Goal: Task Accomplishment & Management: Manage account settings

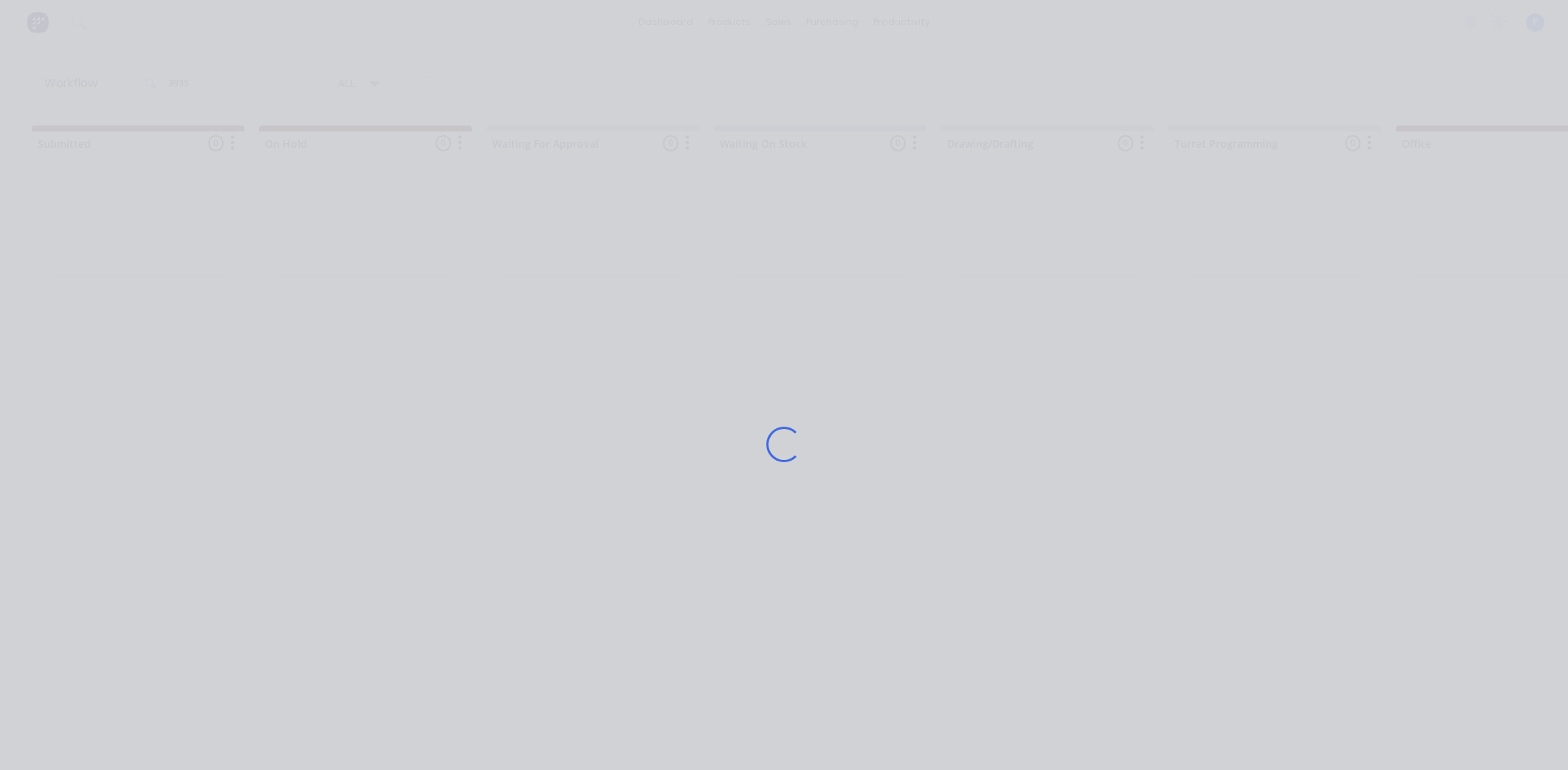
scroll to position [0, 3676]
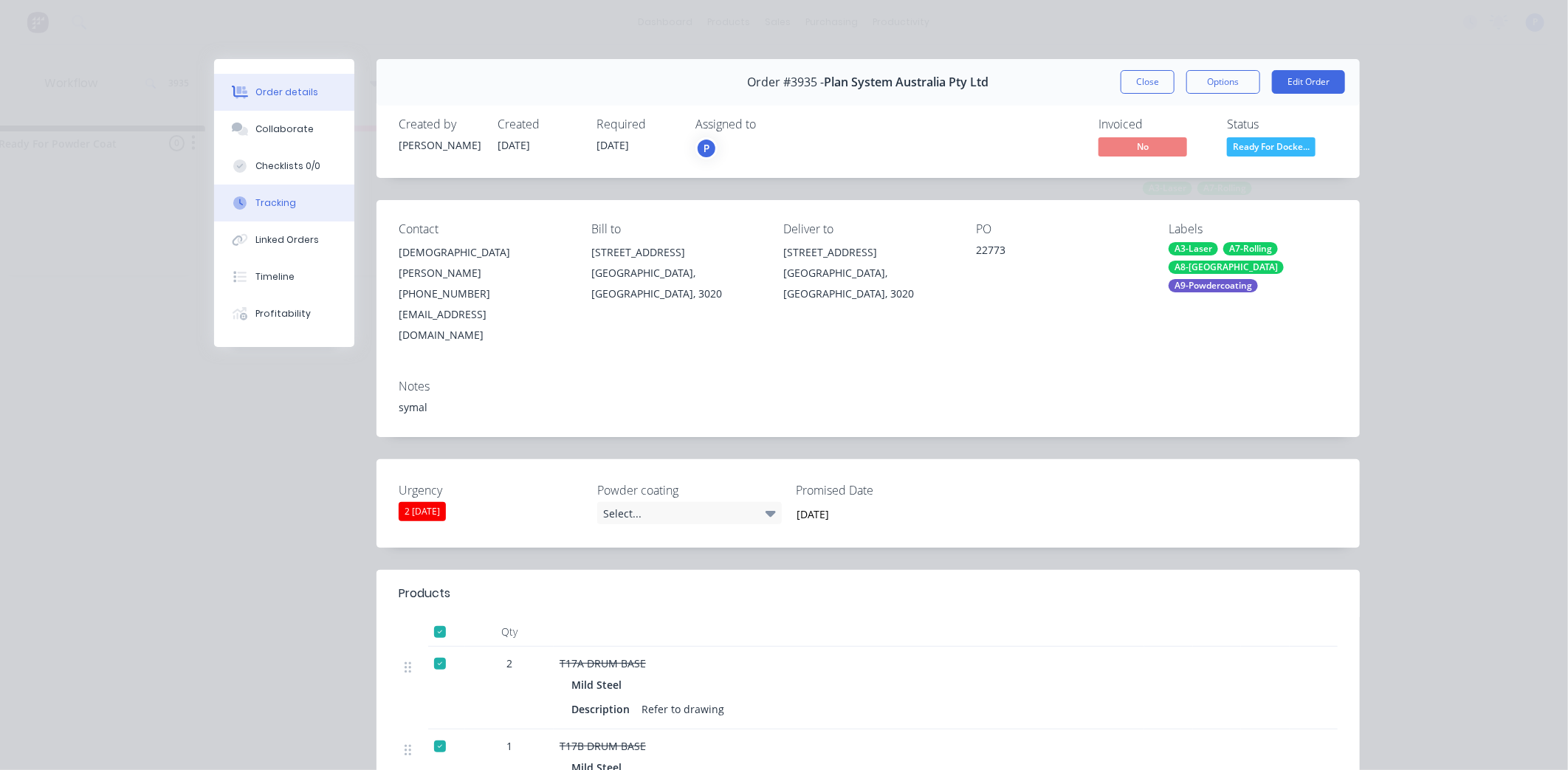
click at [243, 188] on button "Tracking" at bounding box center [284, 203] width 140 height 37
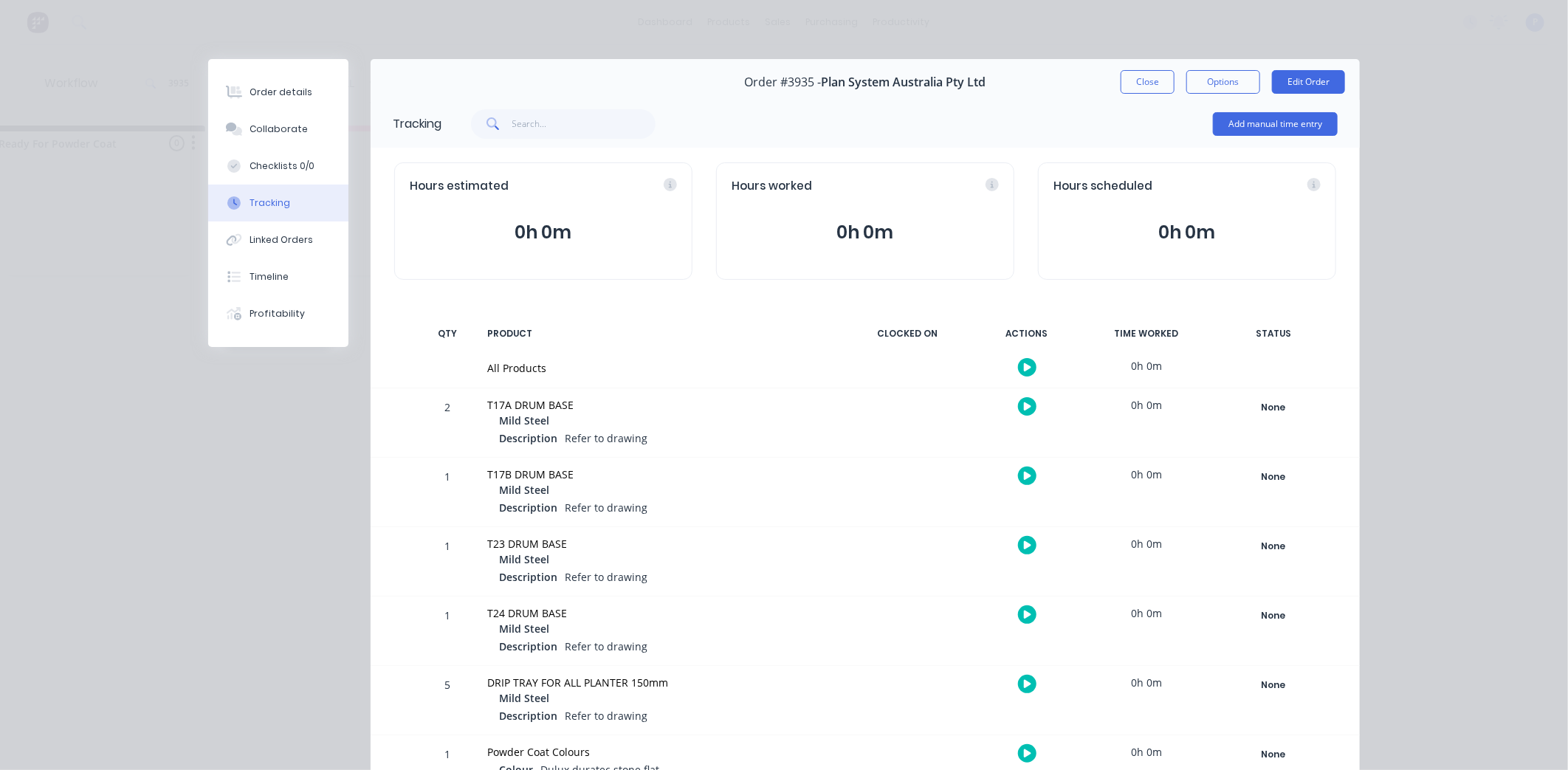
click at [1301, 425] on div "None Create status None edit Complete Currently Outsourced Docket Completed Dra…" at bounding box center [1272, 422] width 125 height 69
click at [1250, 407] on div "None" at bounding box center [1273, 407] width 106 height 19
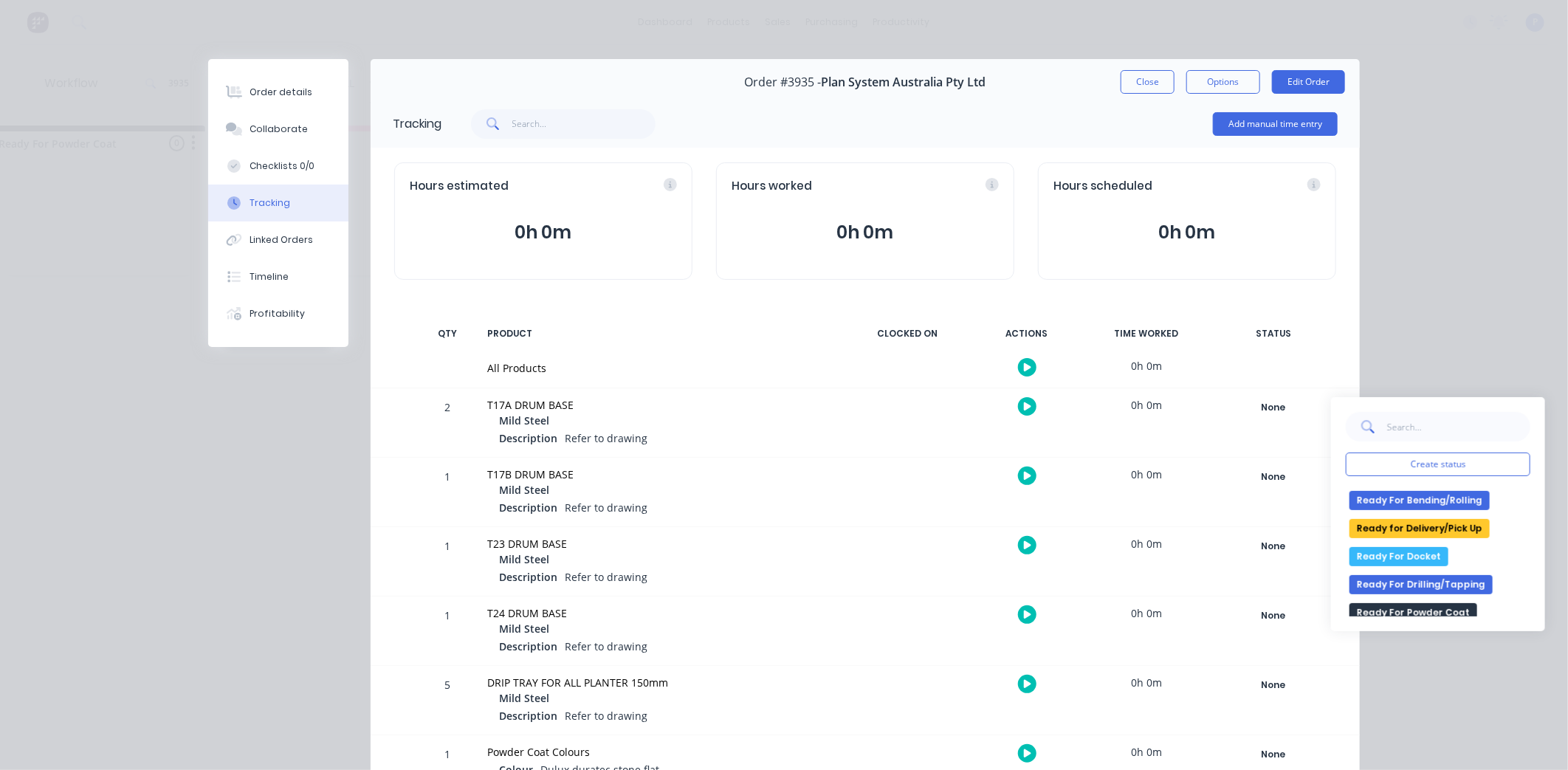
scroll to position [247, 0]
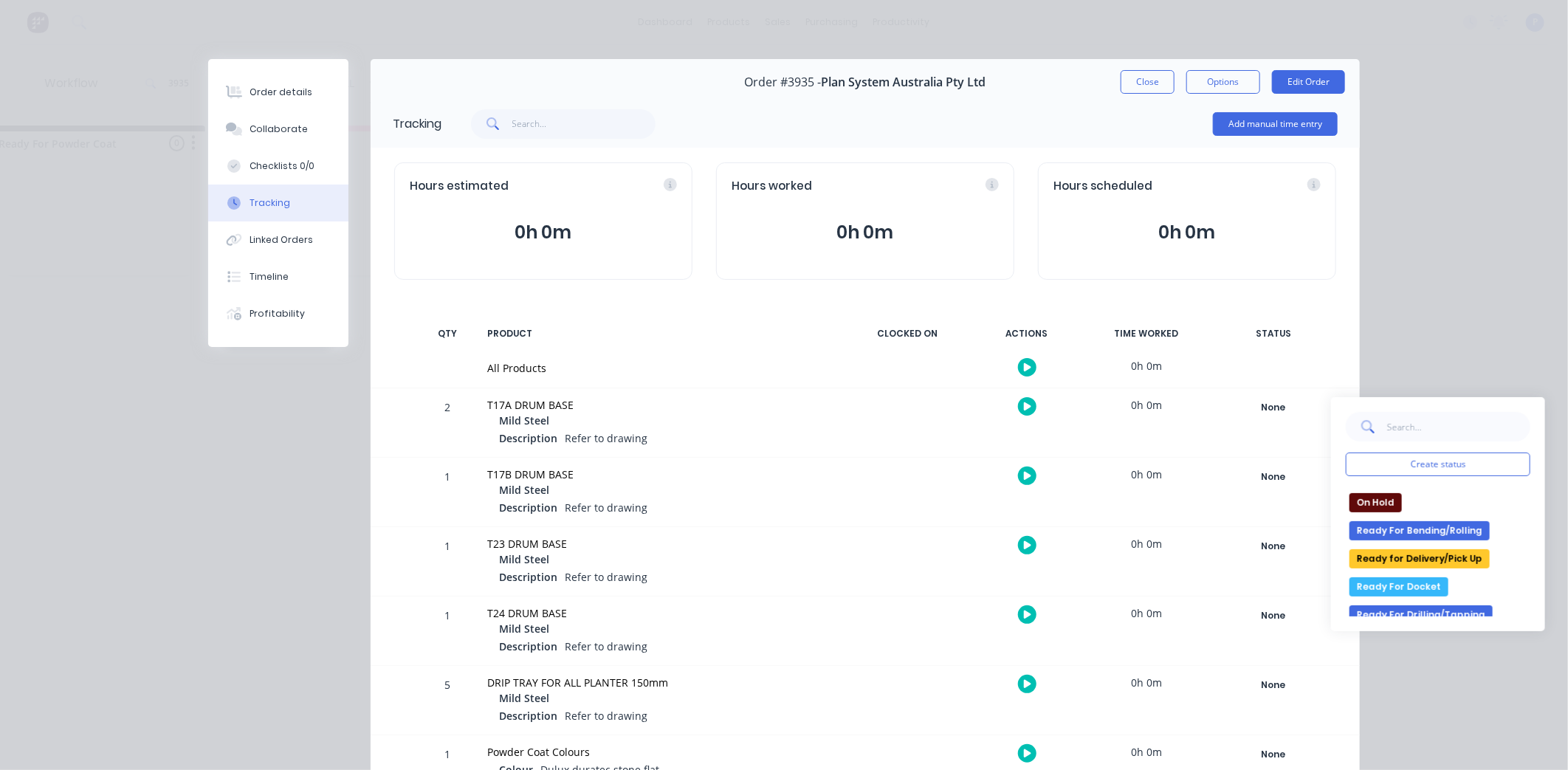
click at [1455, 549] on button "Ready for Delivery/Pick Up" at bounding box center [1419, 559] width 140 height 19
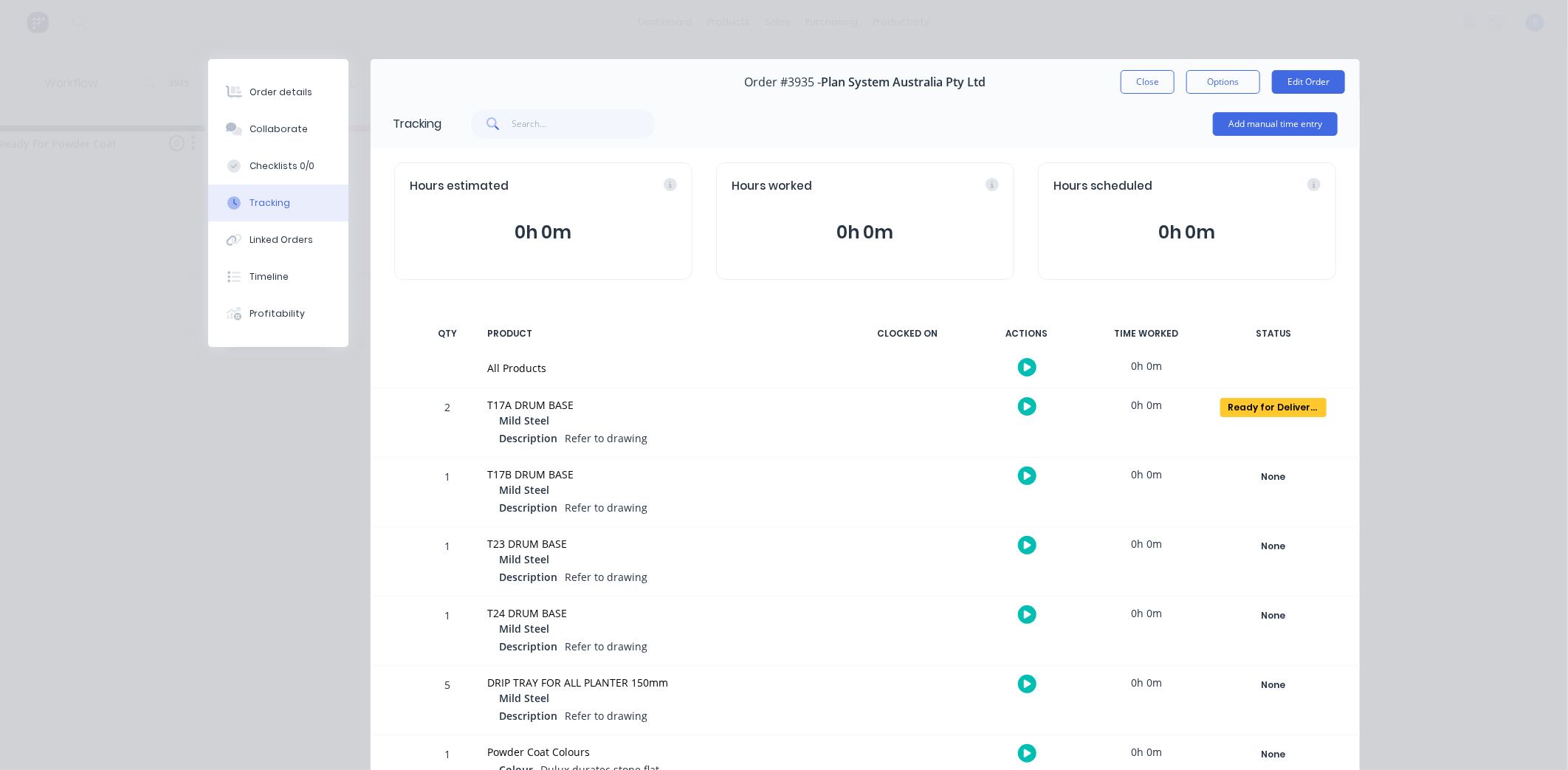
click at [1248, 527] on div "None Create status None edit Complete Currently Outsourced Docket Completed Dra…" at bounding box center [1272, 561] width 125 height 69
click at [1259, 543] on div "None" at bounding box center [1273, 546] width 106 height 19
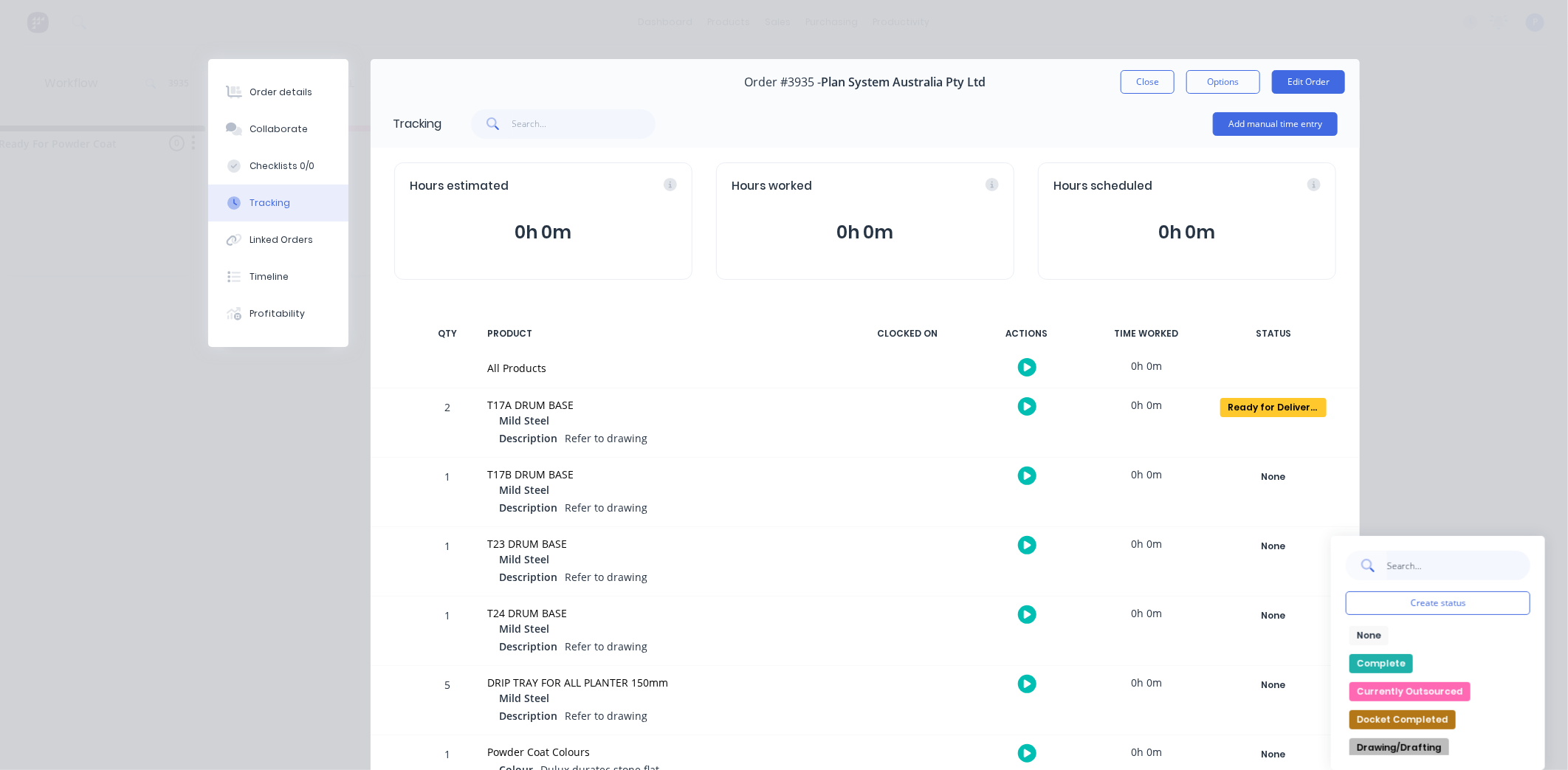
click at [1399, 577] on input "text" at bounding box center [1458, 565] width 144 height 29
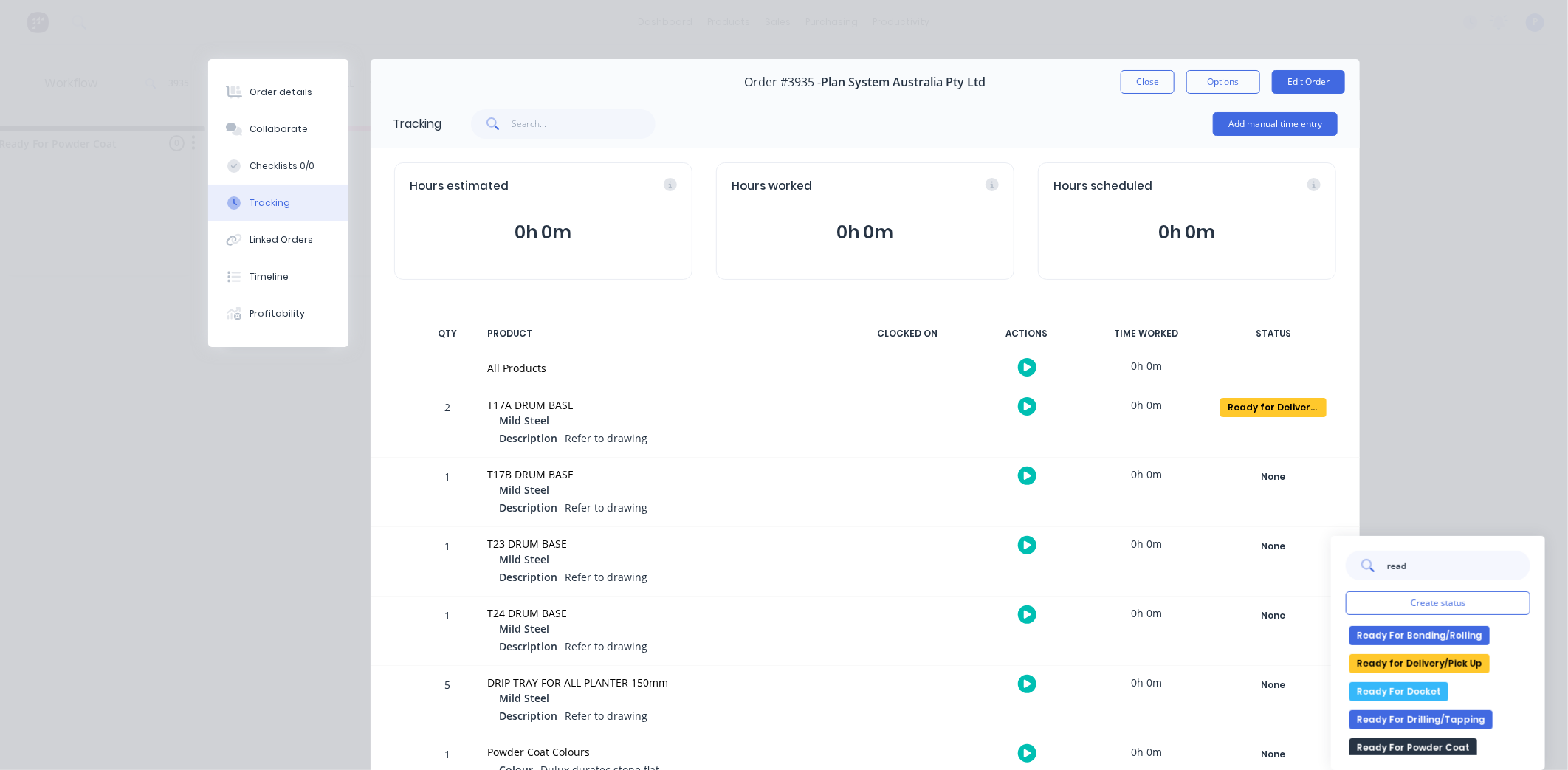
type input "read"
click at [1415, 662] on button "Ready for Delivery/Pick Up" at bounding box center [1419, 664] width 140 height 19
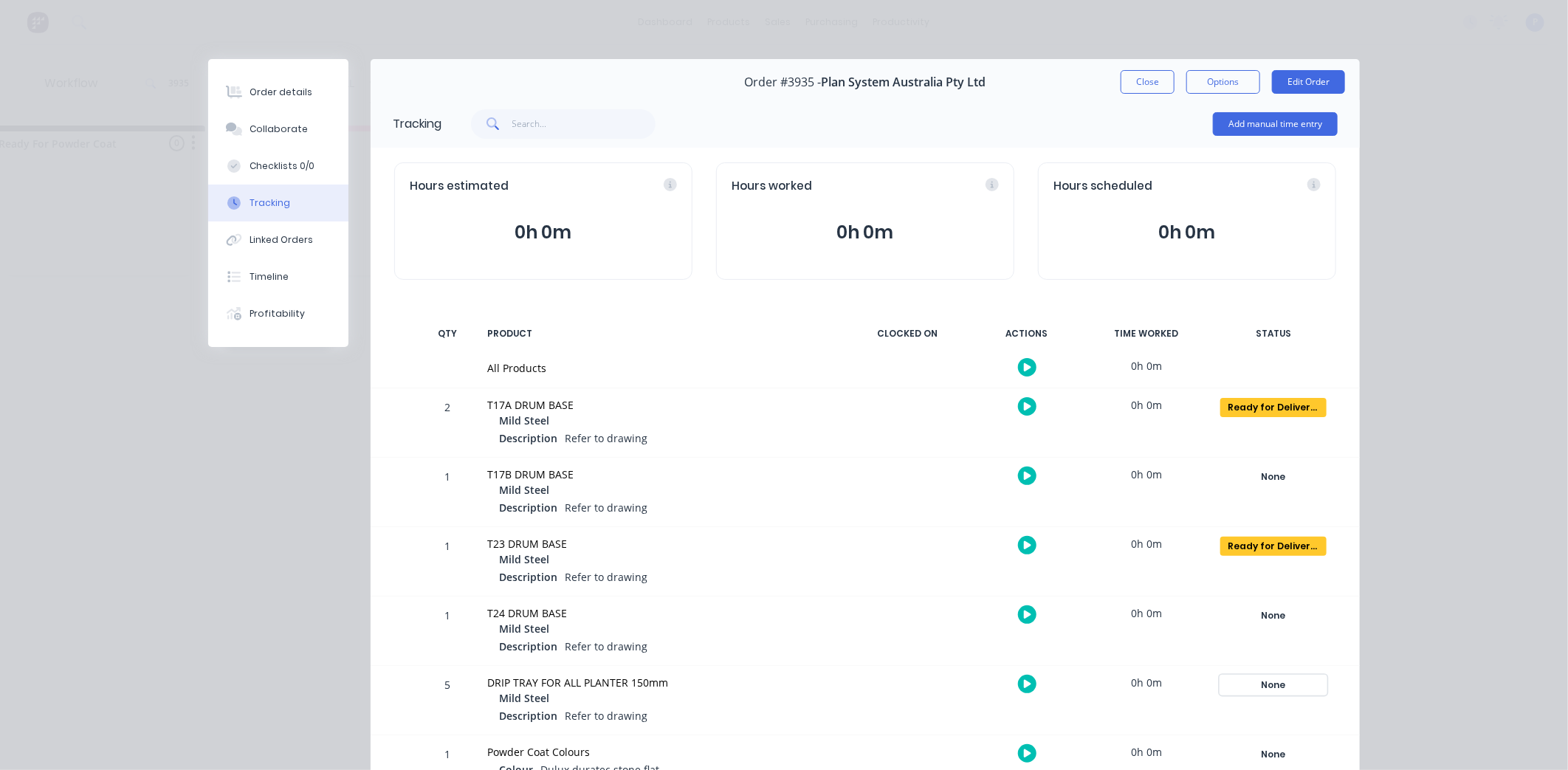
click at [1290, 686] on div "None" at bounding box center [1273, 685] width 106 height 19
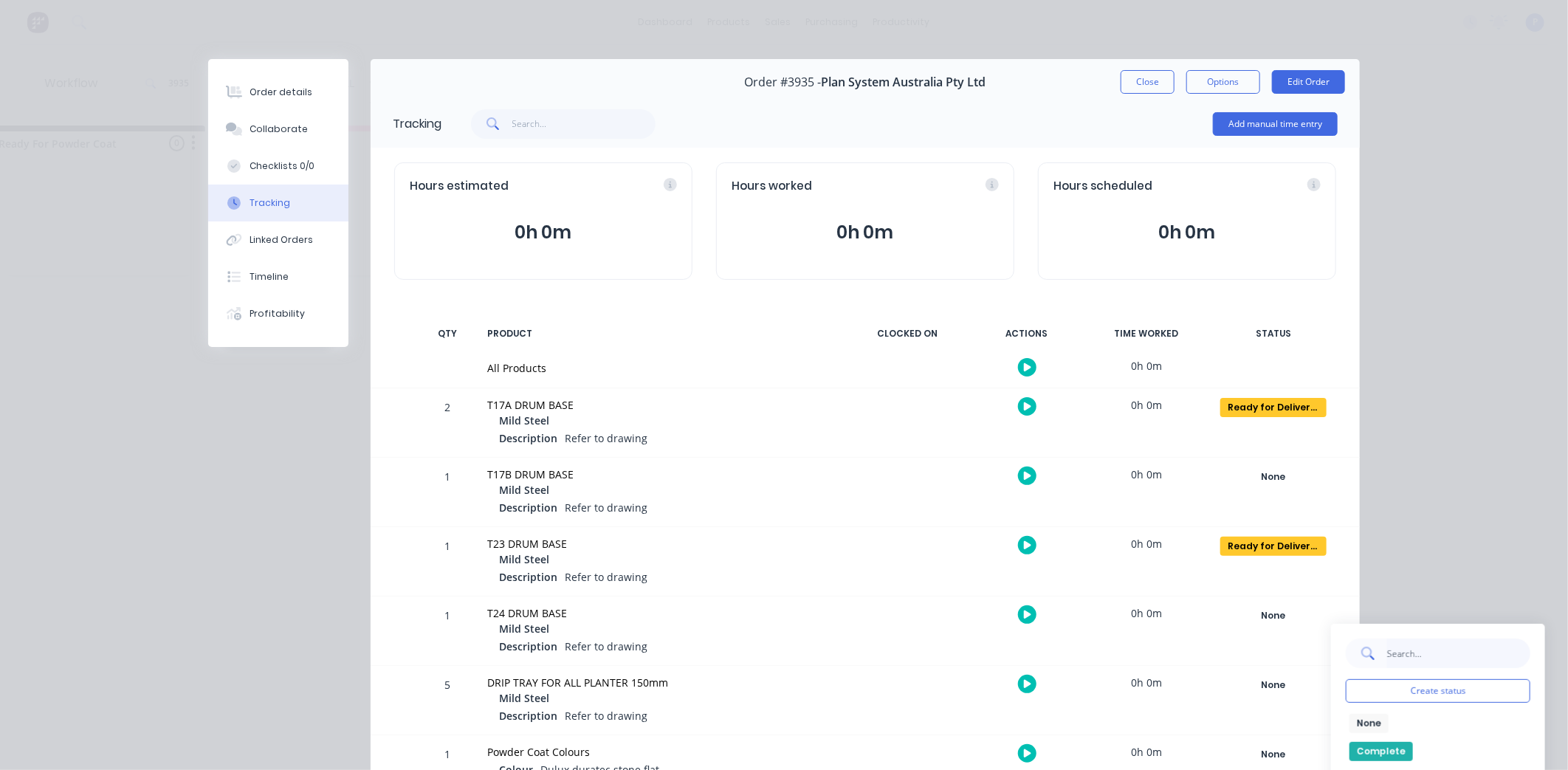
click at [1392, 654] on input "text" at bounding box center [1458, 652] width 144 height 29
type input "rea"
click at [1381, 739] on div "Ready For Bending/Rolling Ready for Delivery/Pick Up Ready For Docket Ready For…" at bounding box center [1438, 778] width 185 height 129
click at [1378, 744] on button "Ready for Delivery/Pick Up" at bounding box center [1419, 751] width 140 height 19
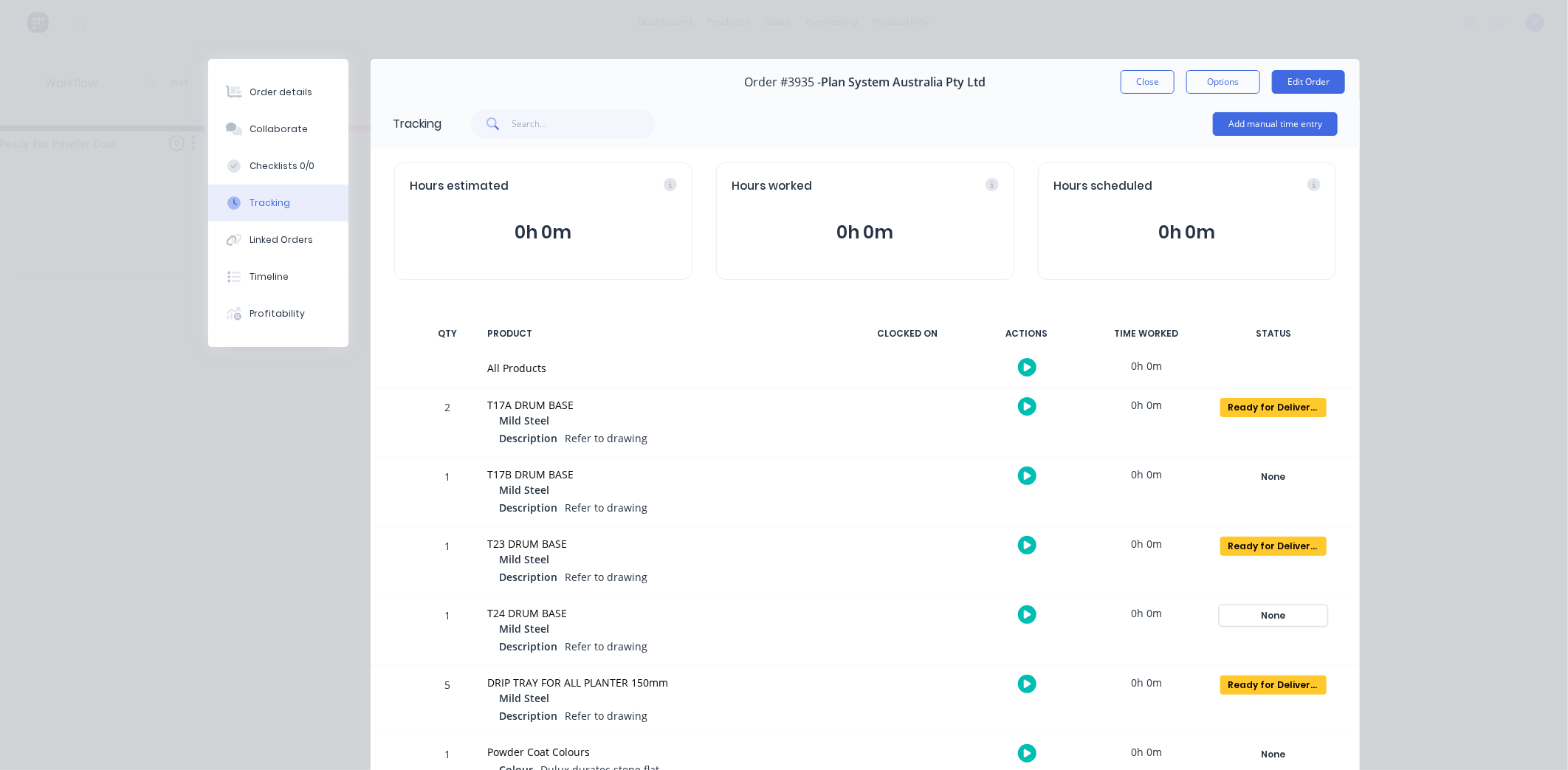
click at [1273, 625] on button "None" at bounding box center [1273, 615] width 107 height 21
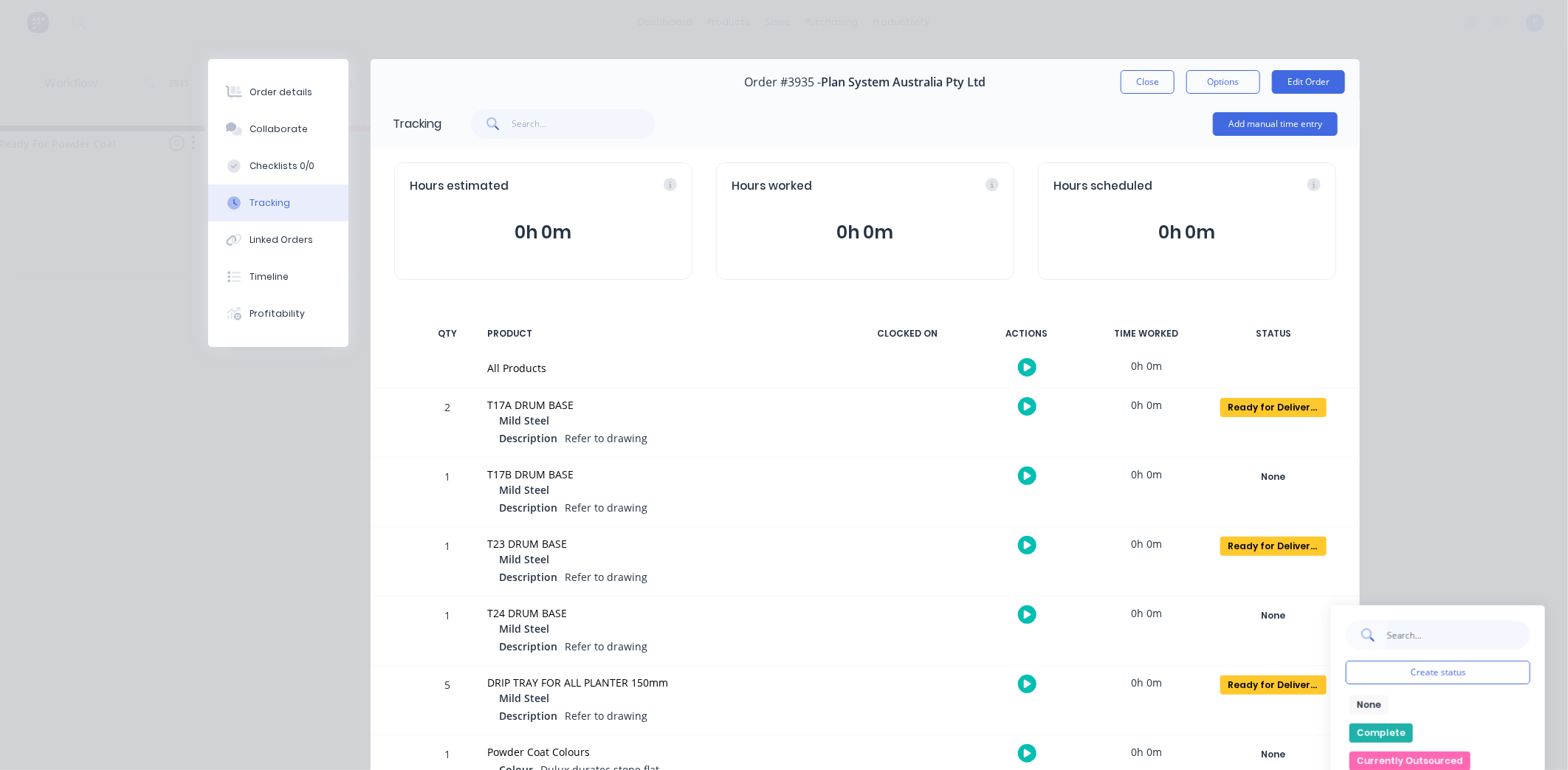
click at [1394, 641] on input "text" at bounding box center [1458, 634] width 144 height 29
type input "re"
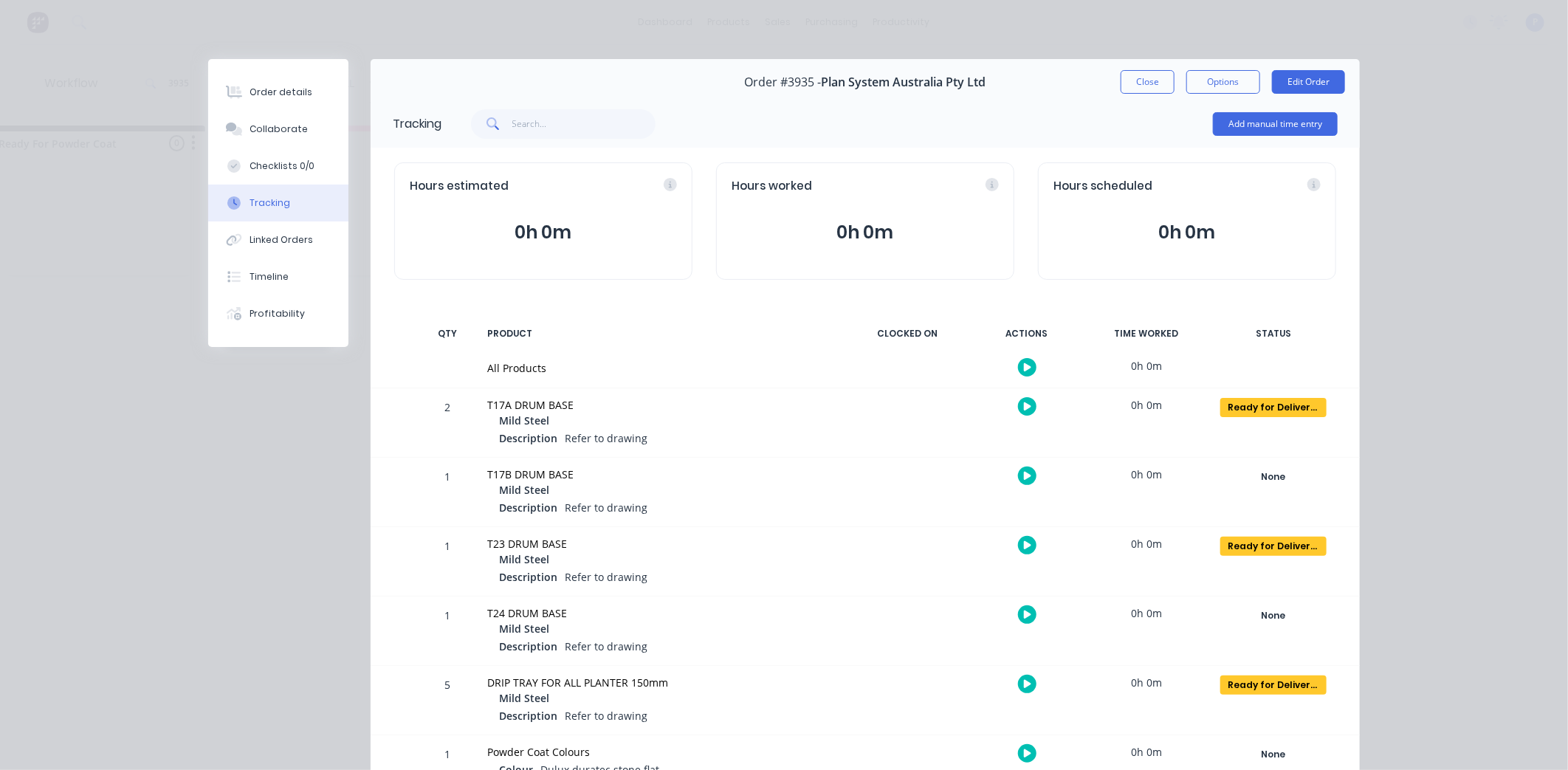
click at [1304, 628] on div "None Create status None edit Complete Currently Outsourced Docket Completed Dra…" at bounding box center [1272, 631] width 125 height 69
click at [1309, 623] on div "None" at bounding box center [1273, 615] width 106 height 19
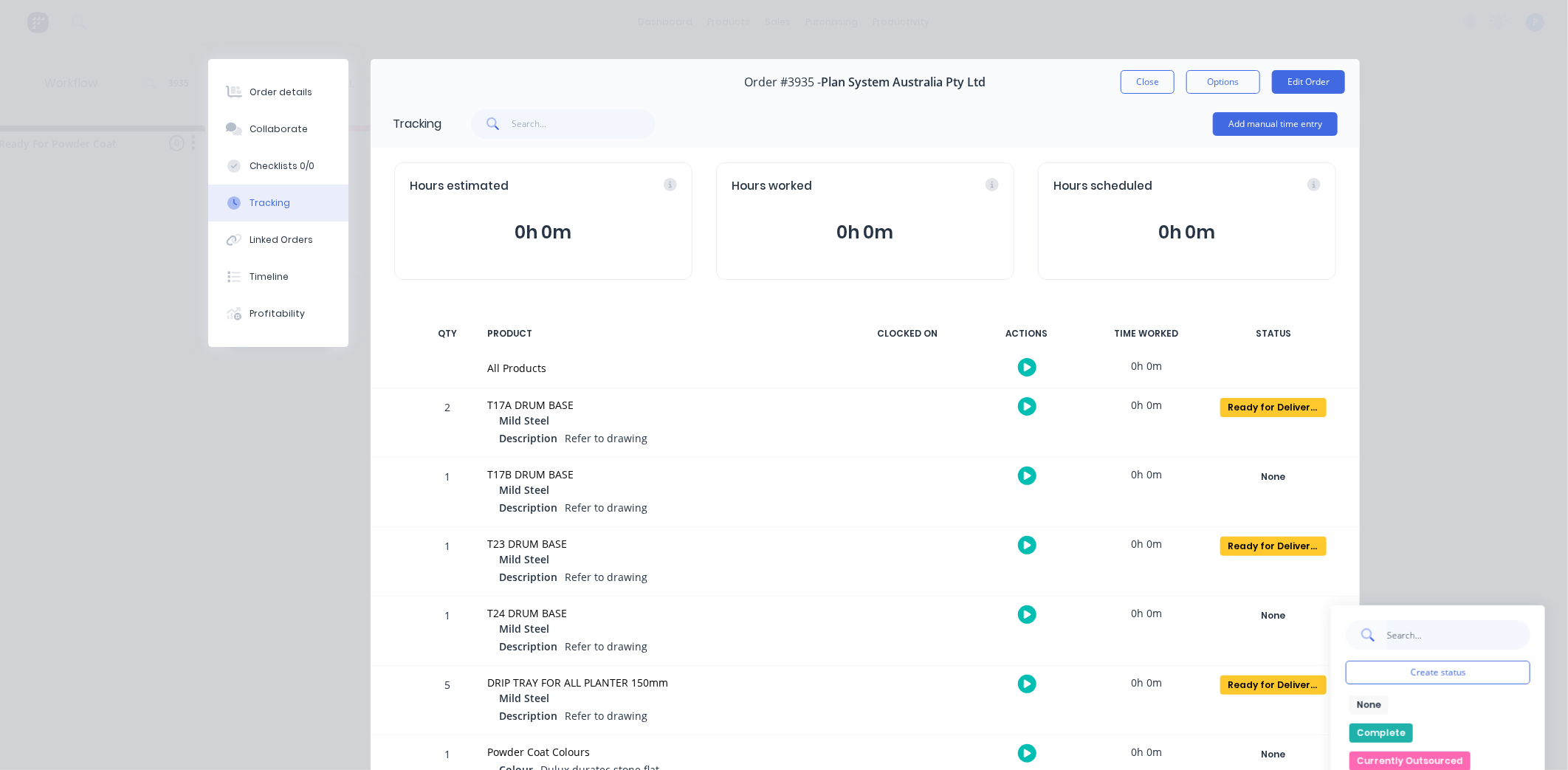
click at [1395, 639] on input "text" at bounding box center [1458, 634] width 144 height 29
type input "de"
click at [1395, 706] on button "Ready for Delivery/Pick Up" at bounding box center [1419, 705] width 140 height 19
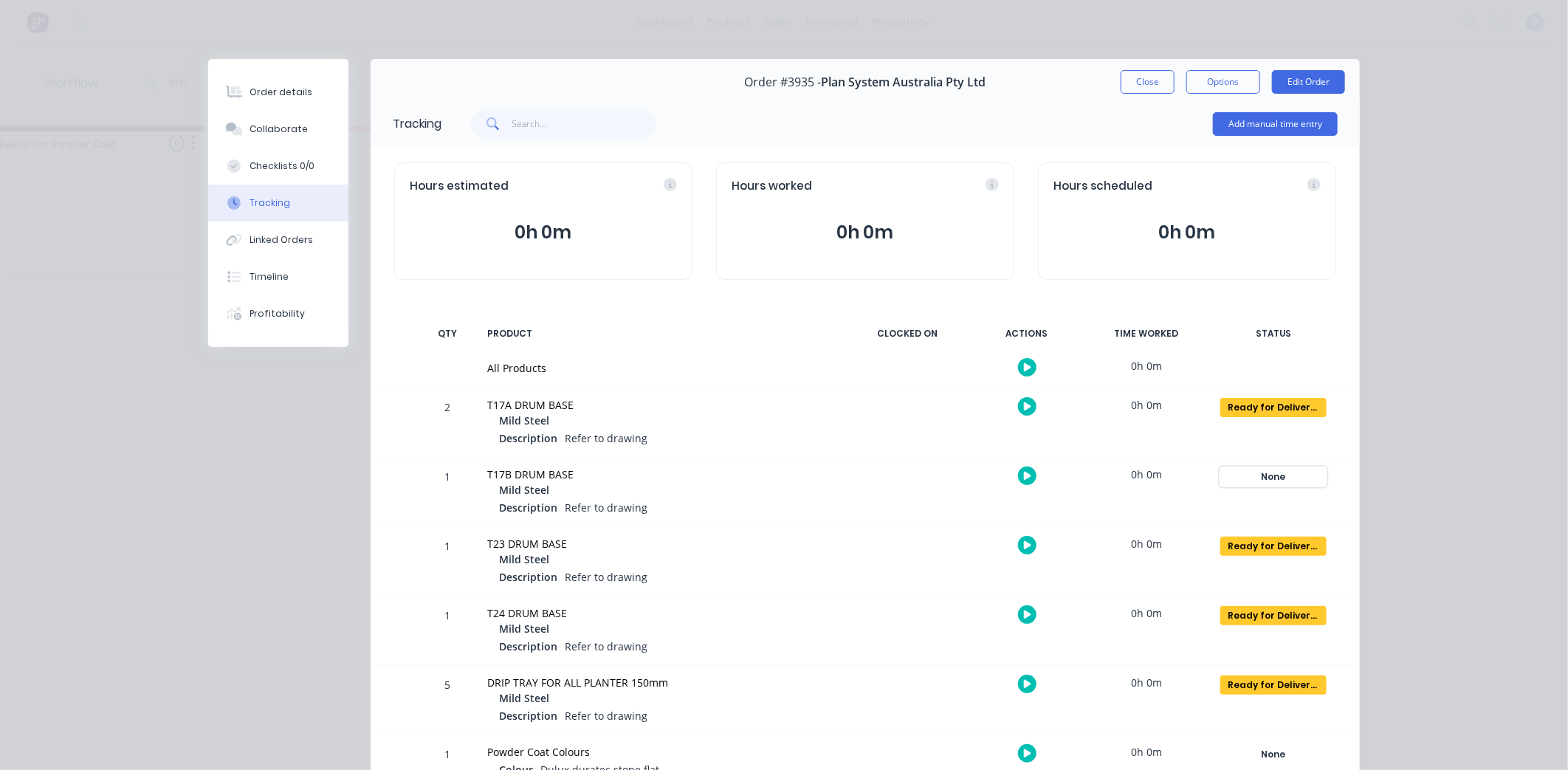
click at [1282, 481] on div "None" at bounding box center [1273, 477] width 106 height 19
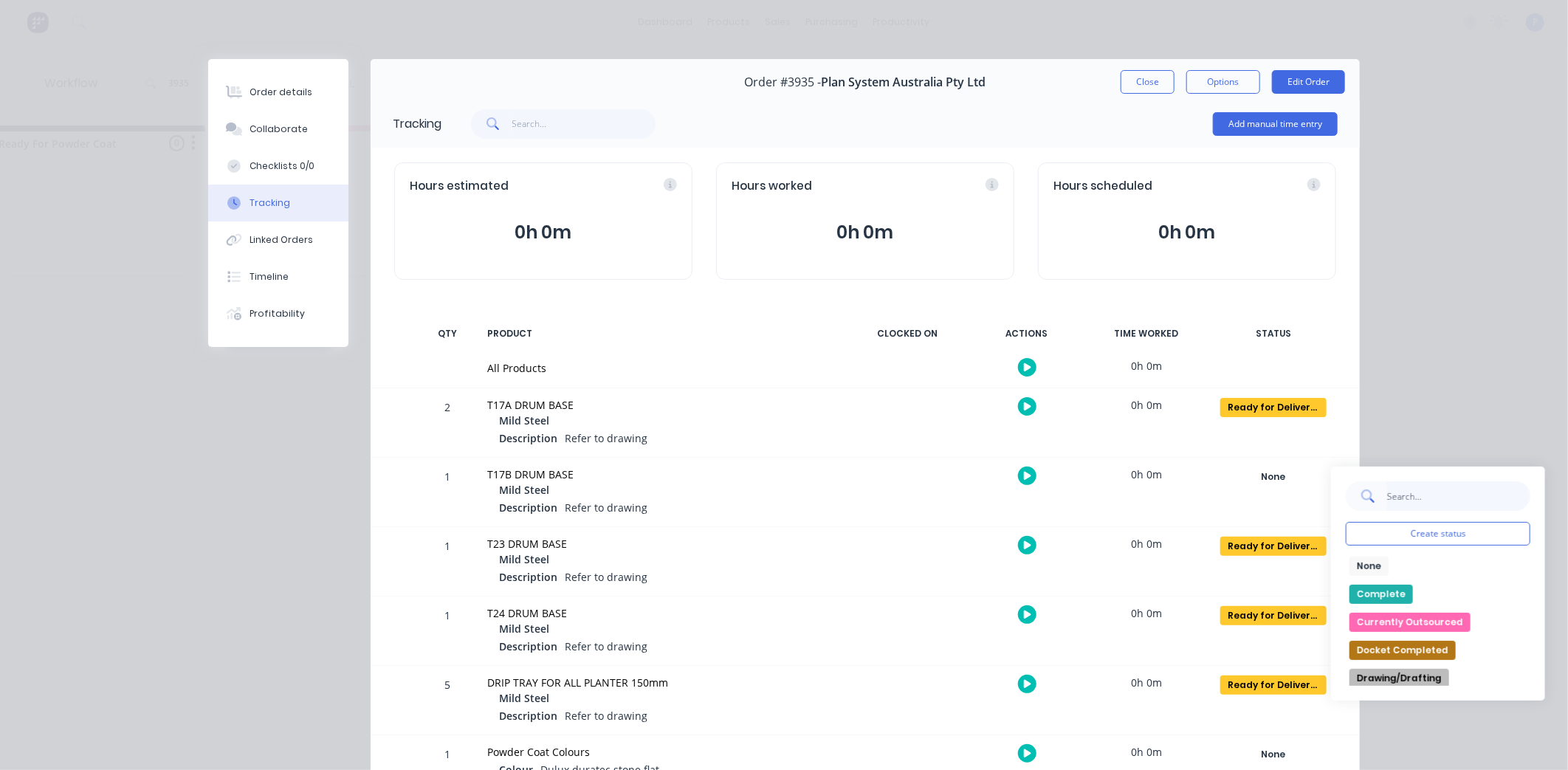
click at [1418, 505] on input "text" at bounding box center [1458, 496] width 144 height 29
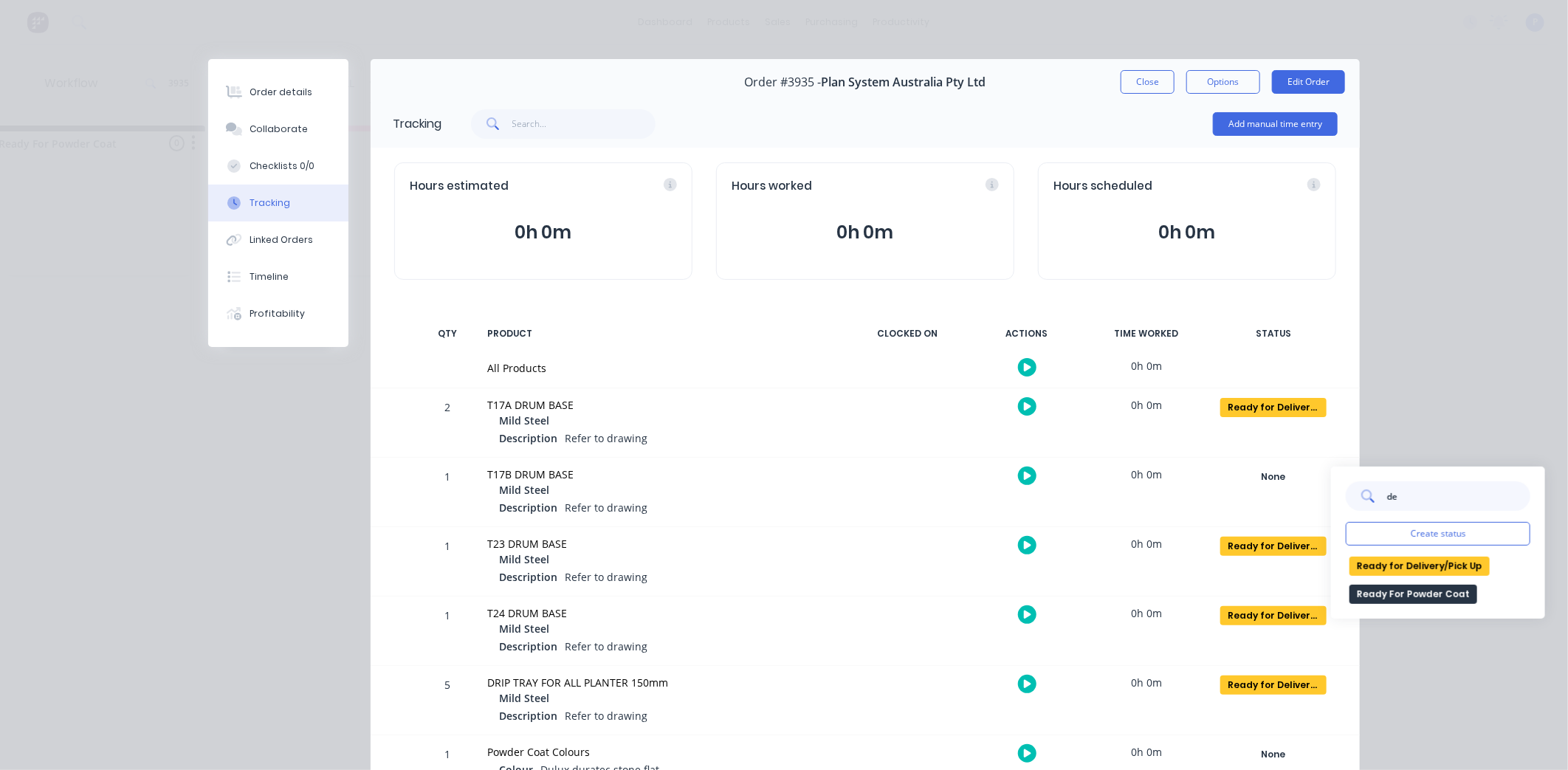
type input "de"
click at [1408, 569] on button "Ready for Delivery/Pick Up" at bounding box center [1419, 566] width 140 height 19
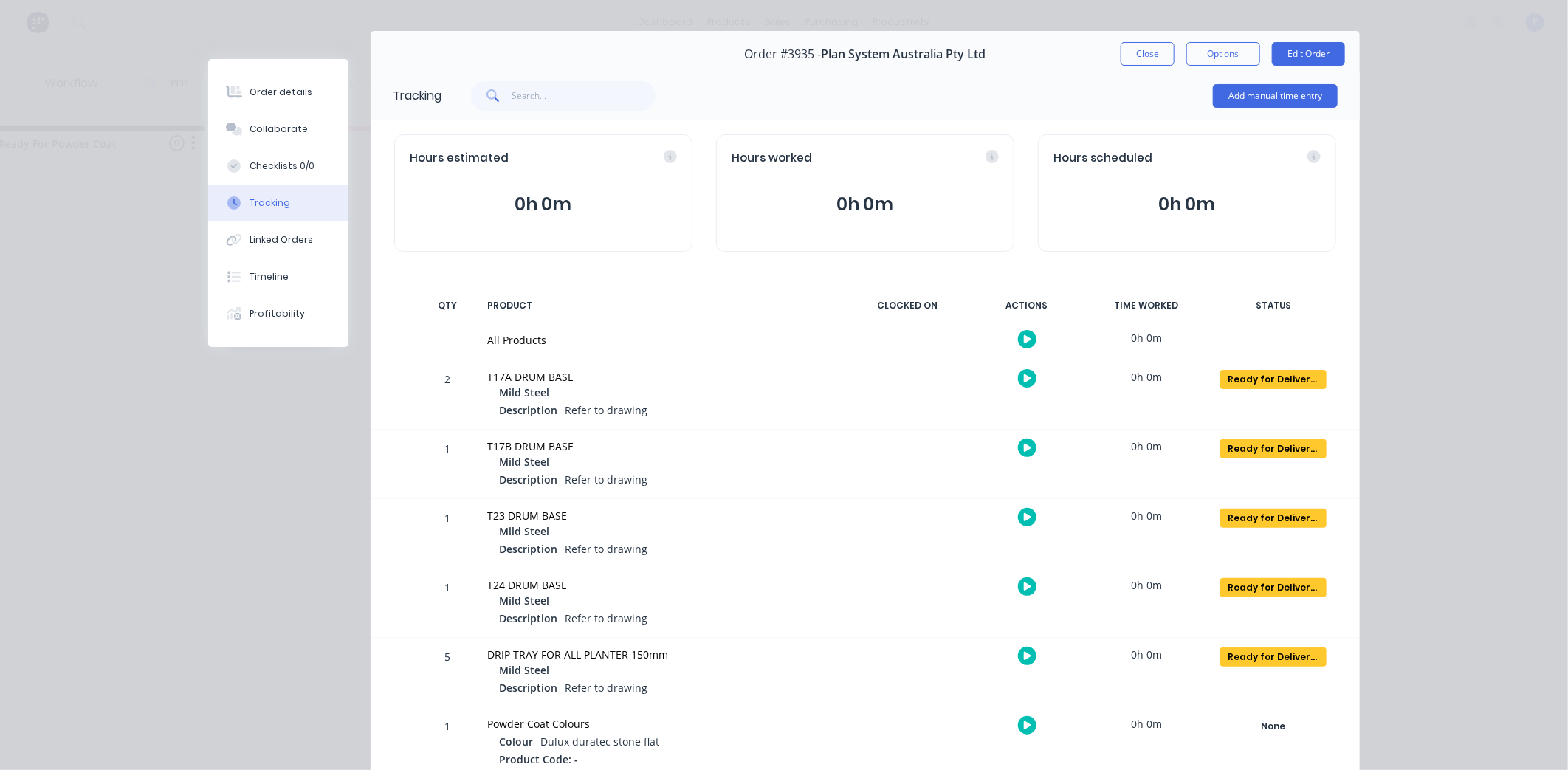
scroll to position [0, 0]
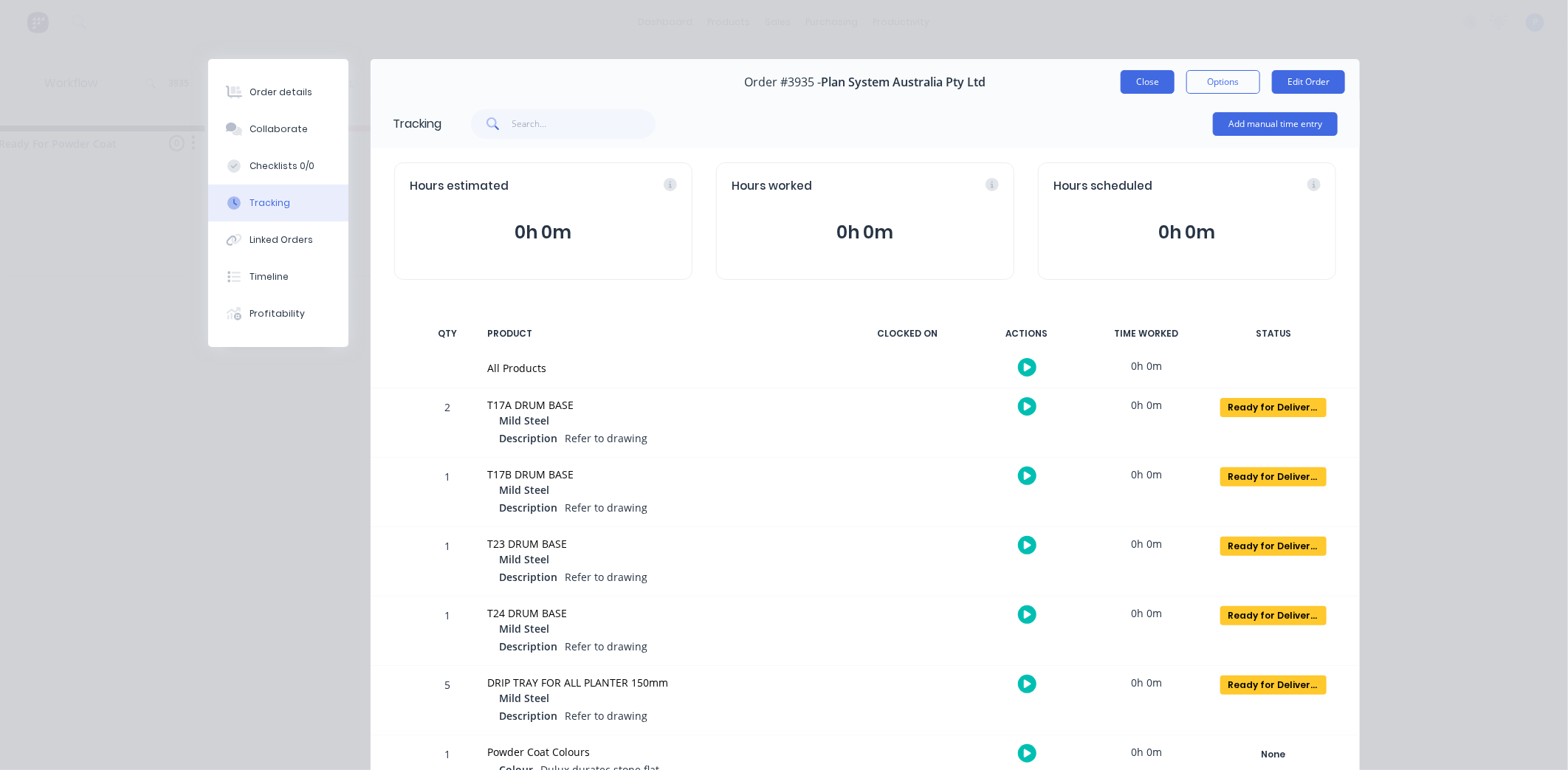
click at [1138, 86] on button "Close" at bounding box center [1147, 81] width 54 height 24
click at [1138, 86] on div "3935 ALL Save new view None edit ALL (Default) edit ALLx edit Dispatch edit [PE…" at bounding box center [833, 83] width 1412 height 44
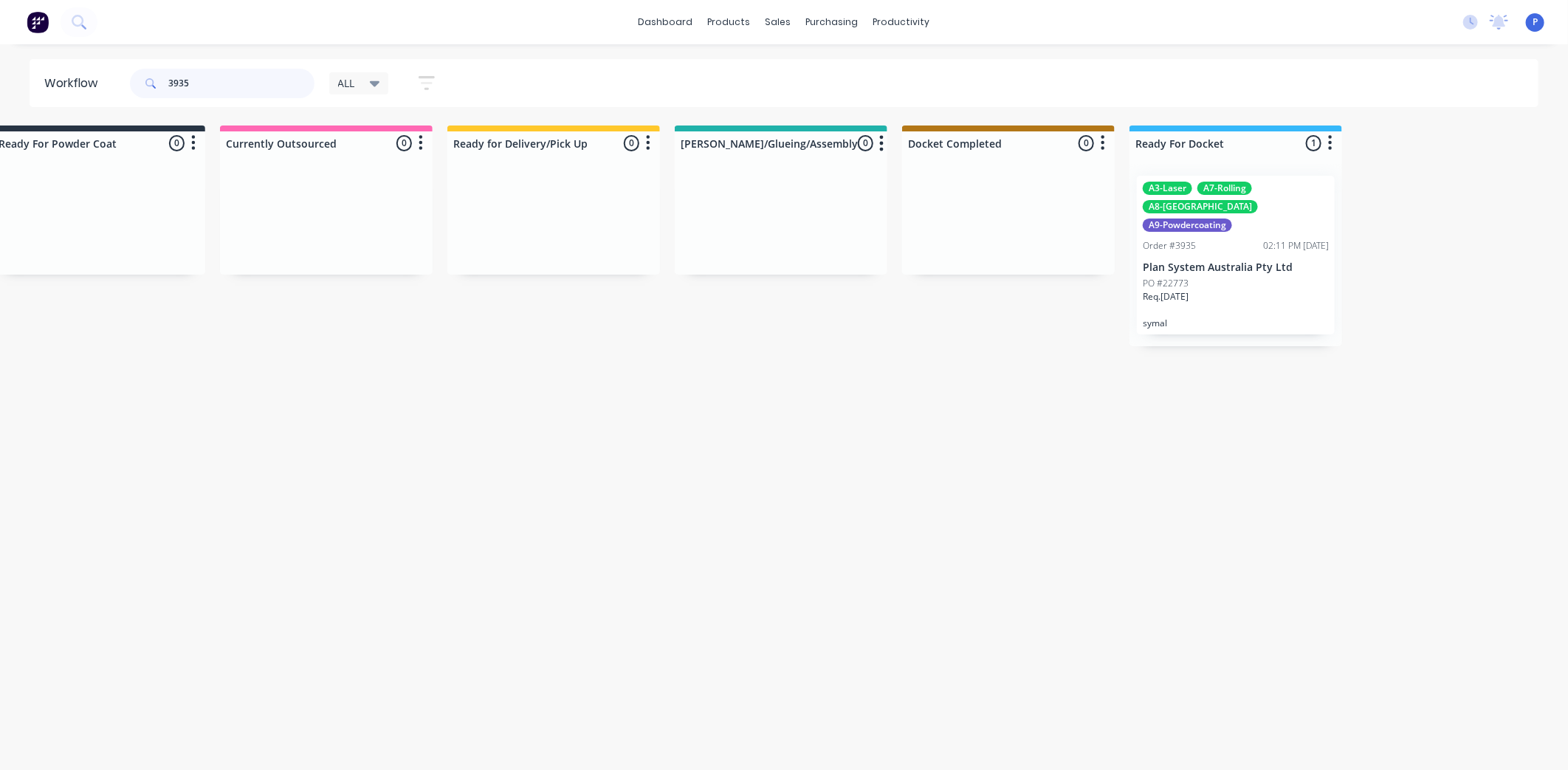
click at [260, 92] on input "3935" at bounding box center [241, 83] width 146 height 29
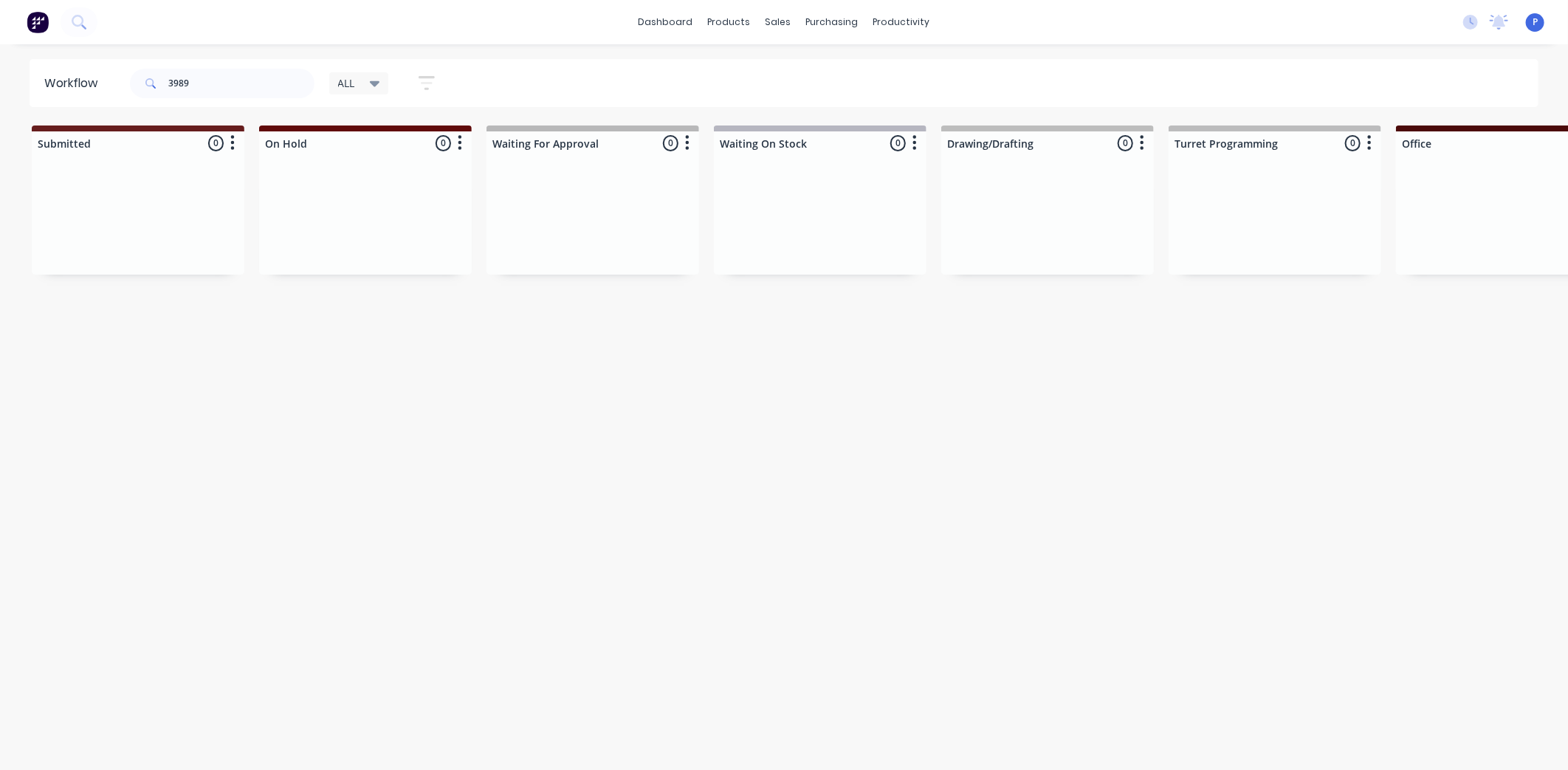
drag, startPoint x: 303, startPoint y: 769, endPoint x: 955, endPoint y: 779, distance: 652.1
click at [955, 681] on html "dashboard products sales purchasing productivity dashboard products Product Cat…" at bounding box center [784, 340] width 1568 height 681
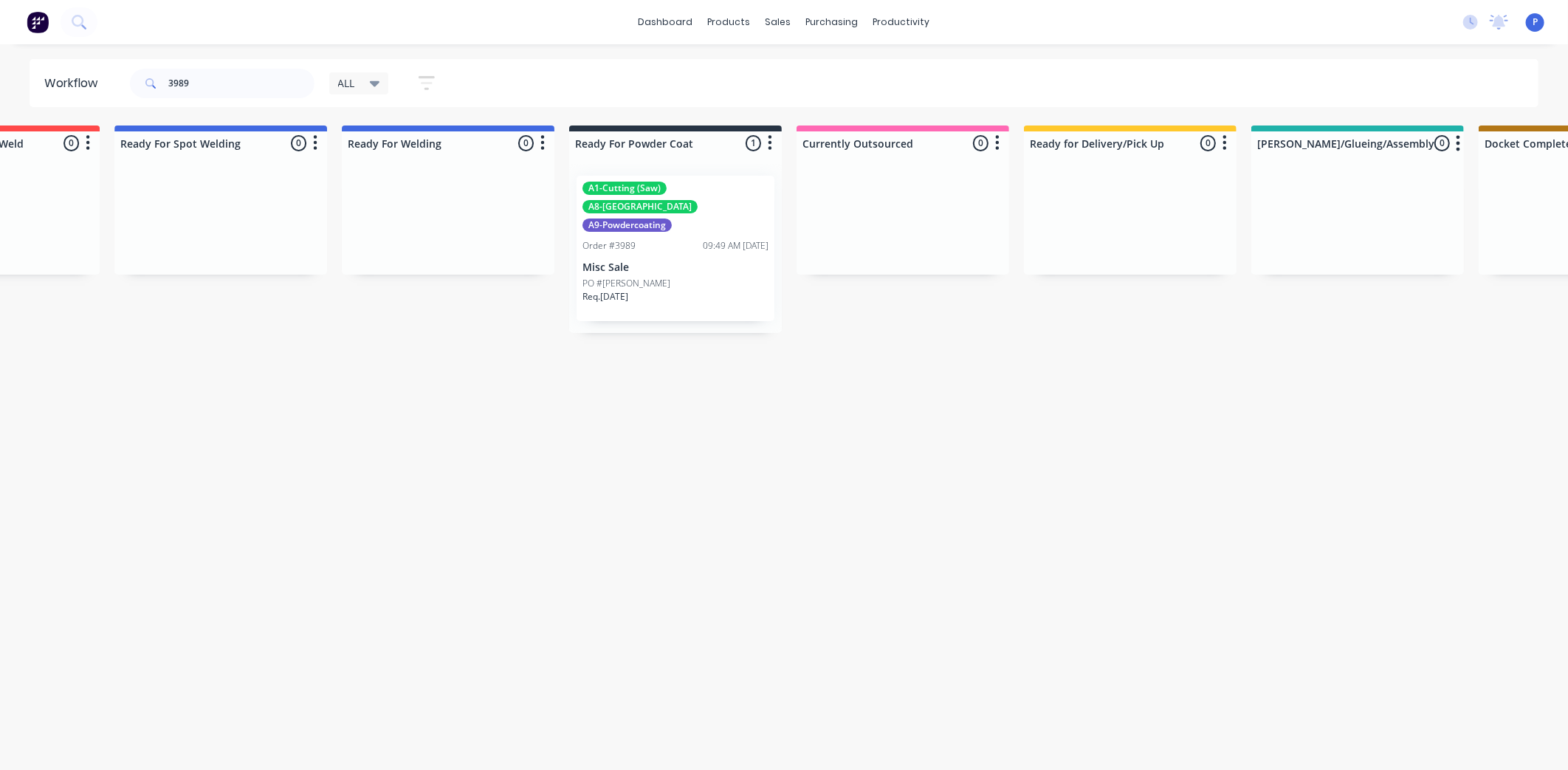
scroll to position [0, 3133]
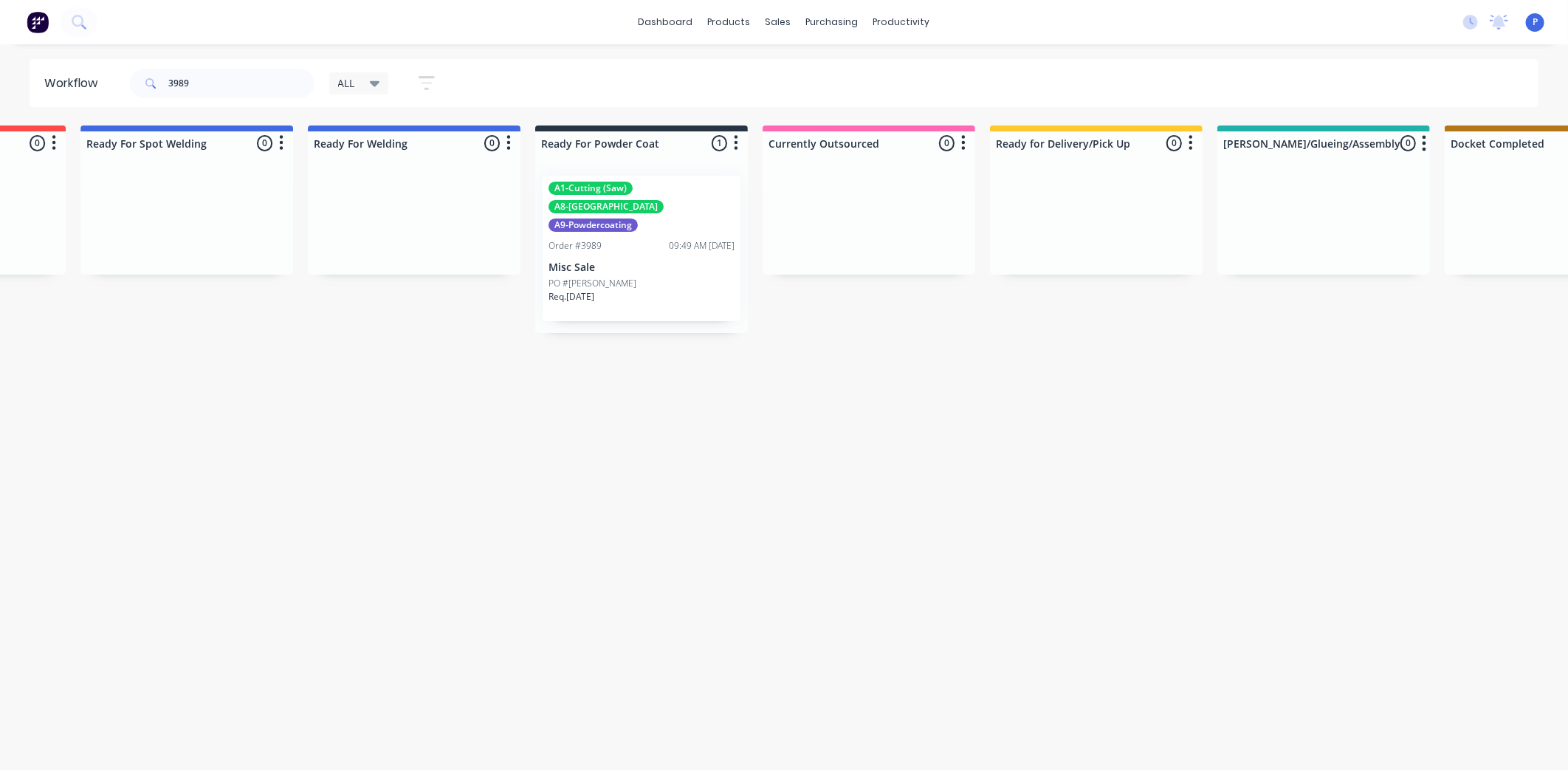
click at [645, 304] on div "A1-Cutting (Saw) A8-Welding A9-Powdercoating Order #3989 09:49 AM [DATE] Misc S…" at bounding box center [642, 248] width 213 height 169
click at [621, 254] on div "A1-Cutting (Saw) A8-Welding A9-Powdercoating Order #3989 09:49 AM [DATE] Misc S…" at bounding box center [642, 248] width 198 height 145
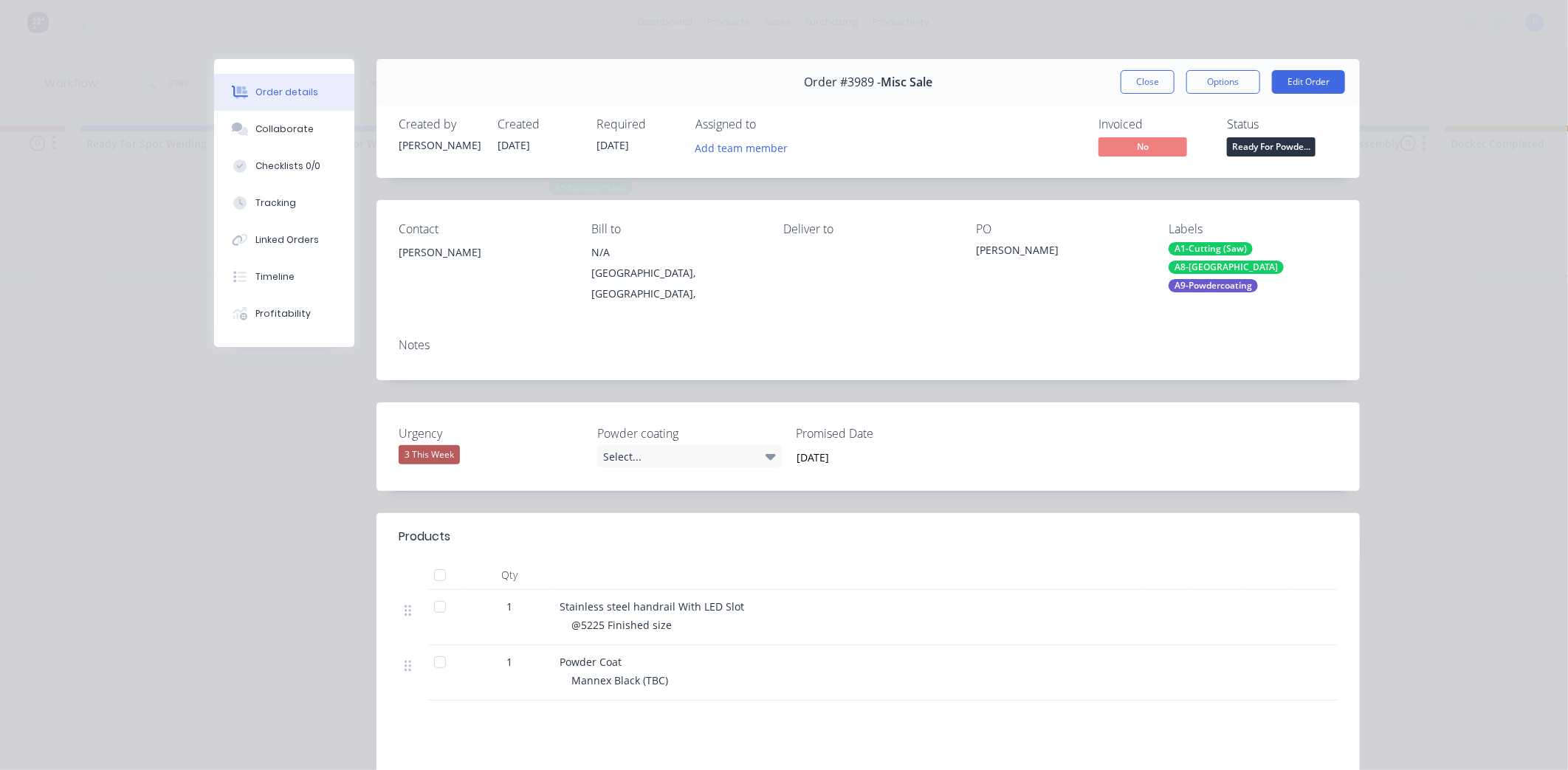
click at [1289, 154] on span "Ready For Powde..." at bounding box center [1271, 147] width 89 height 19
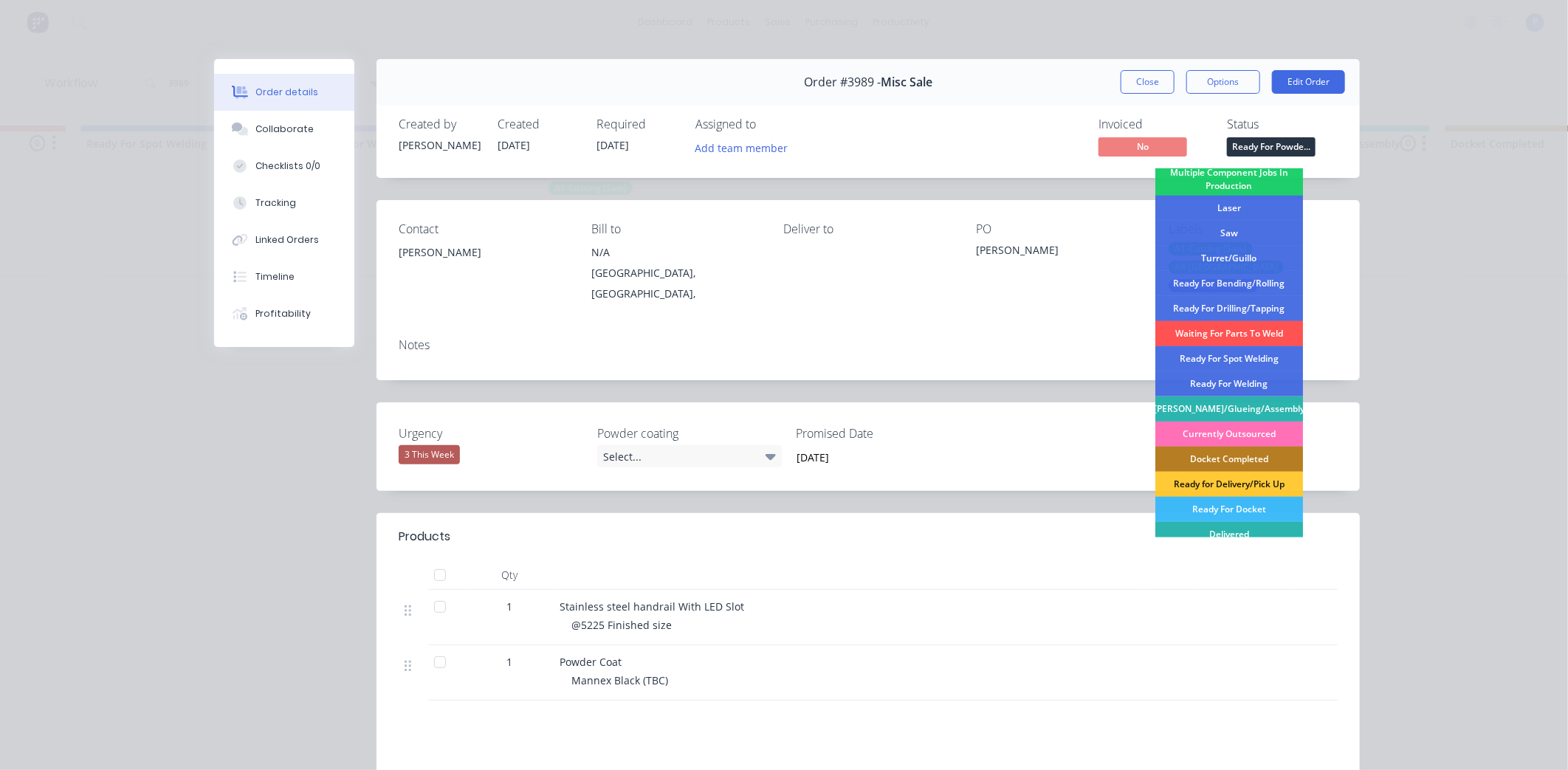
scroll to position [216, 0]
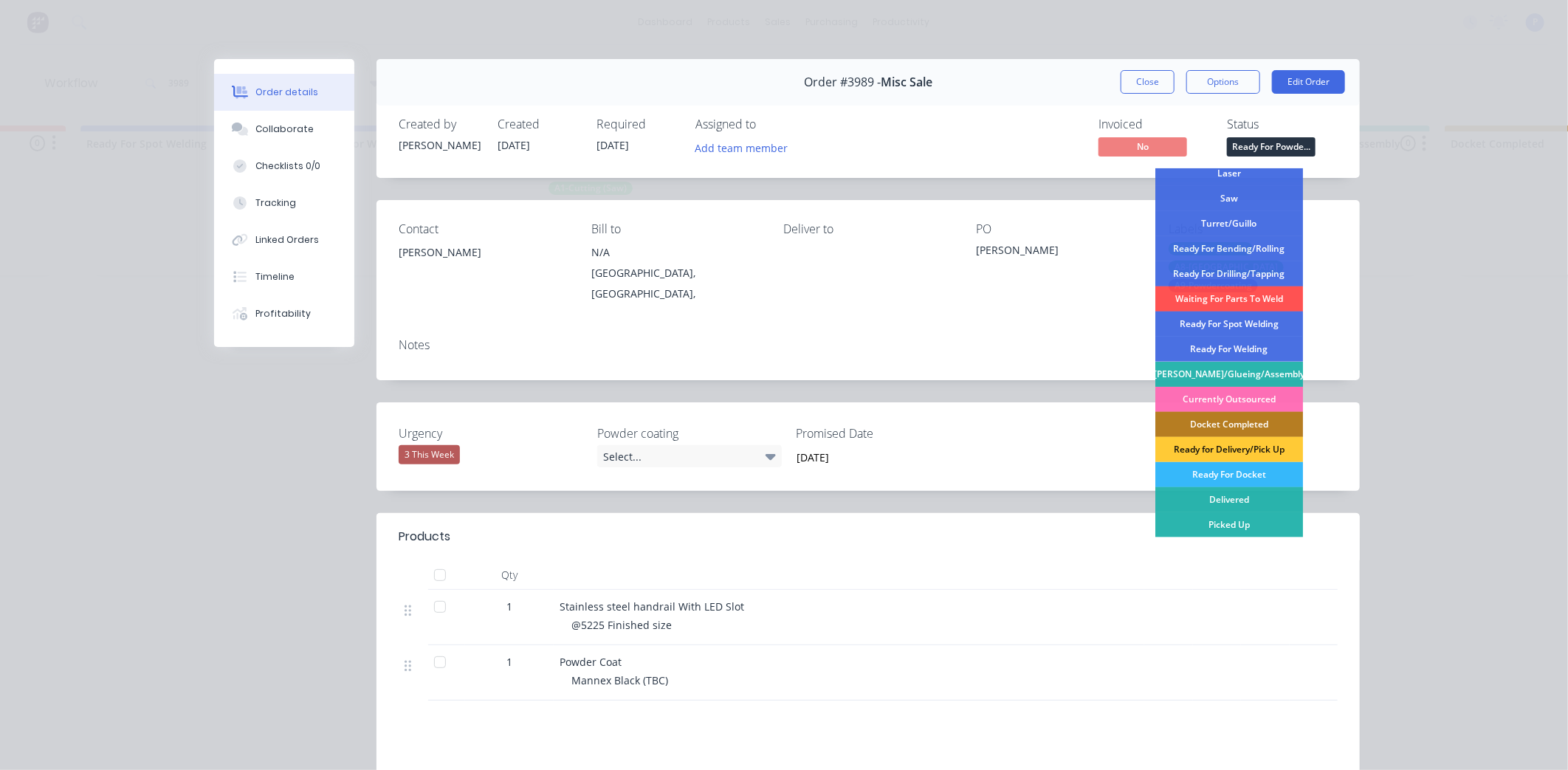
click at [1220, 468] on div "Ready For Docket" at bounding box center [1229, 474] width 148 height 25
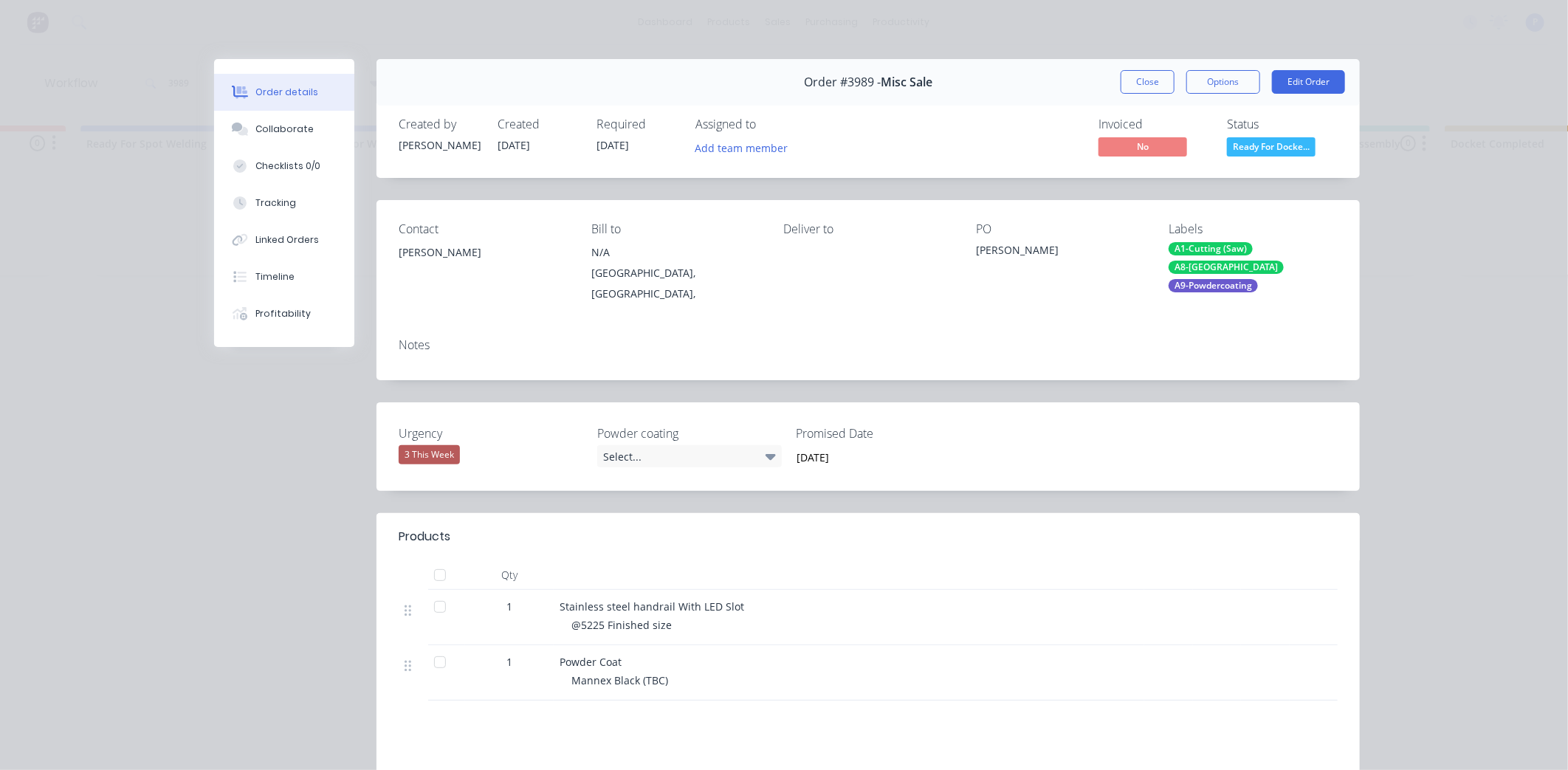
click at [1102, 80] on div "Order #3989 - Misc Sale Close Options Edit Order" at bounding box center [867, 82] width 983 height 46
click at [1127, 79] on button "Close" at bounding box center [1147, 81] width 54 height 24
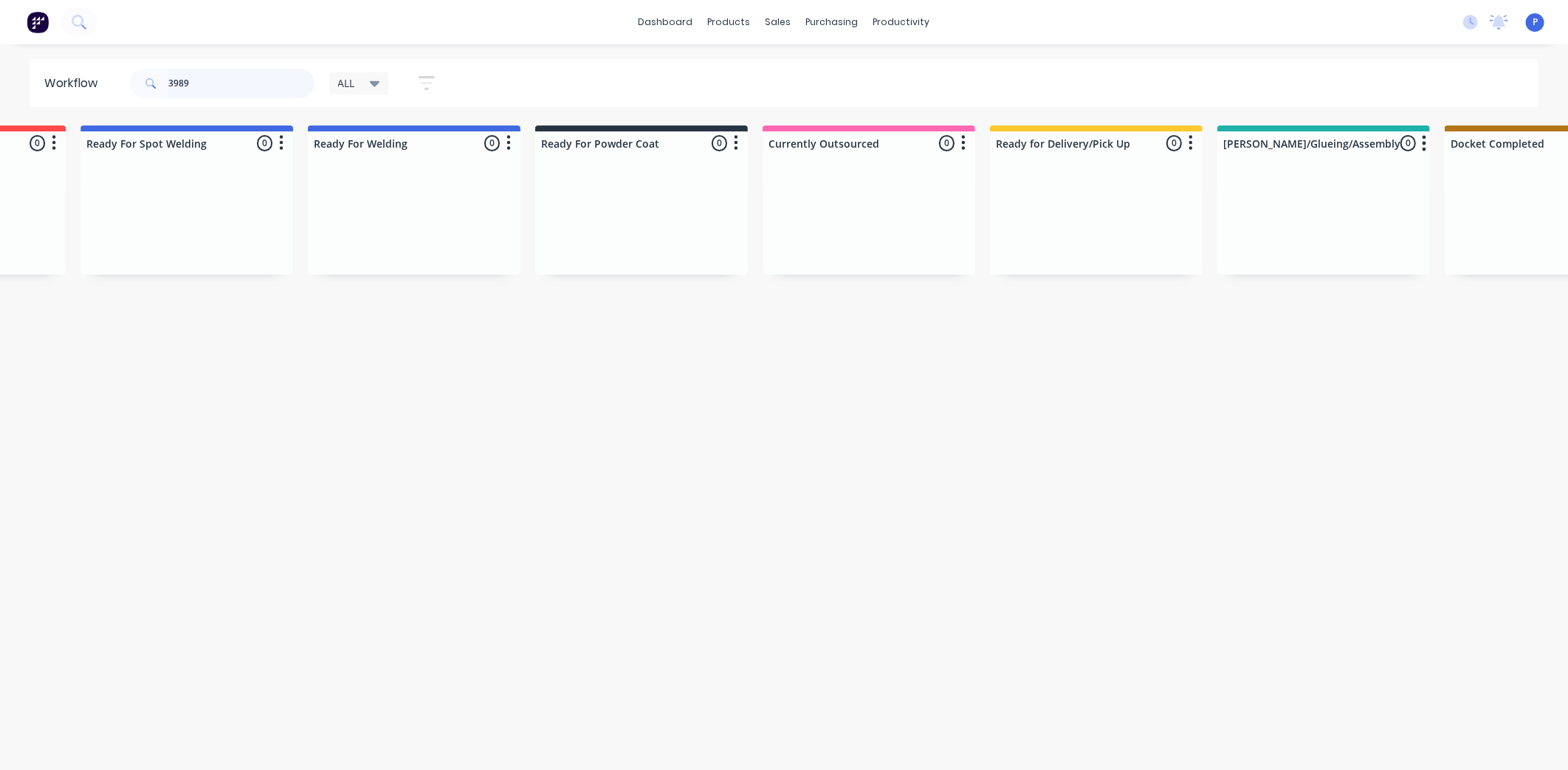
click at [204, 79] on input "3989" at bounding box center [241, 83] width 146 height 29
type input "3"
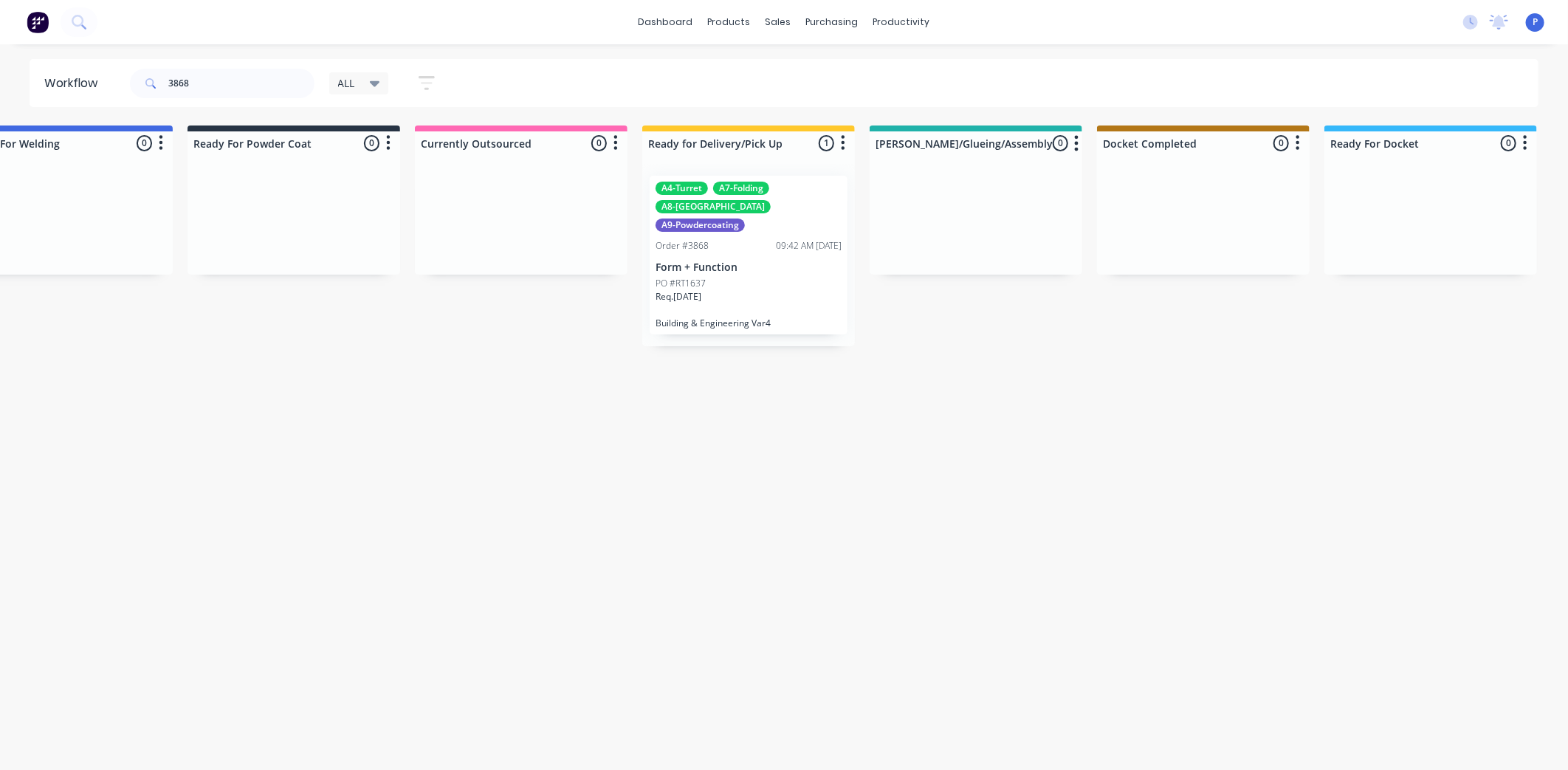
scroll to position [0, 3676]
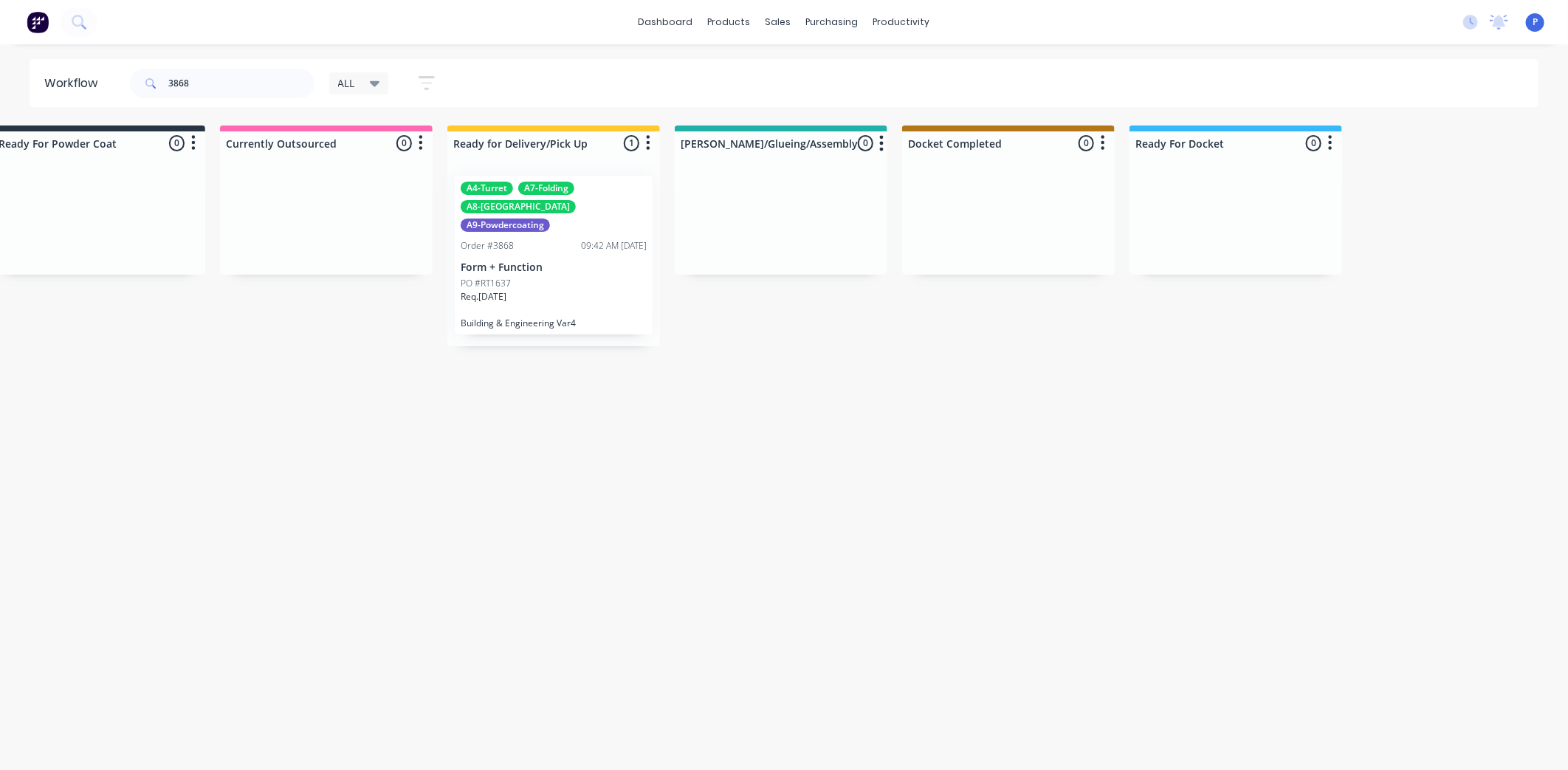
drag, startPoint x: 329, startPoint y: 455, endPoint x: 460, endPoint y: 454, distance: 131.0
click at [529, 277] on div "PO #RT1637" at bounding box center [553, 284] width 186 height 13
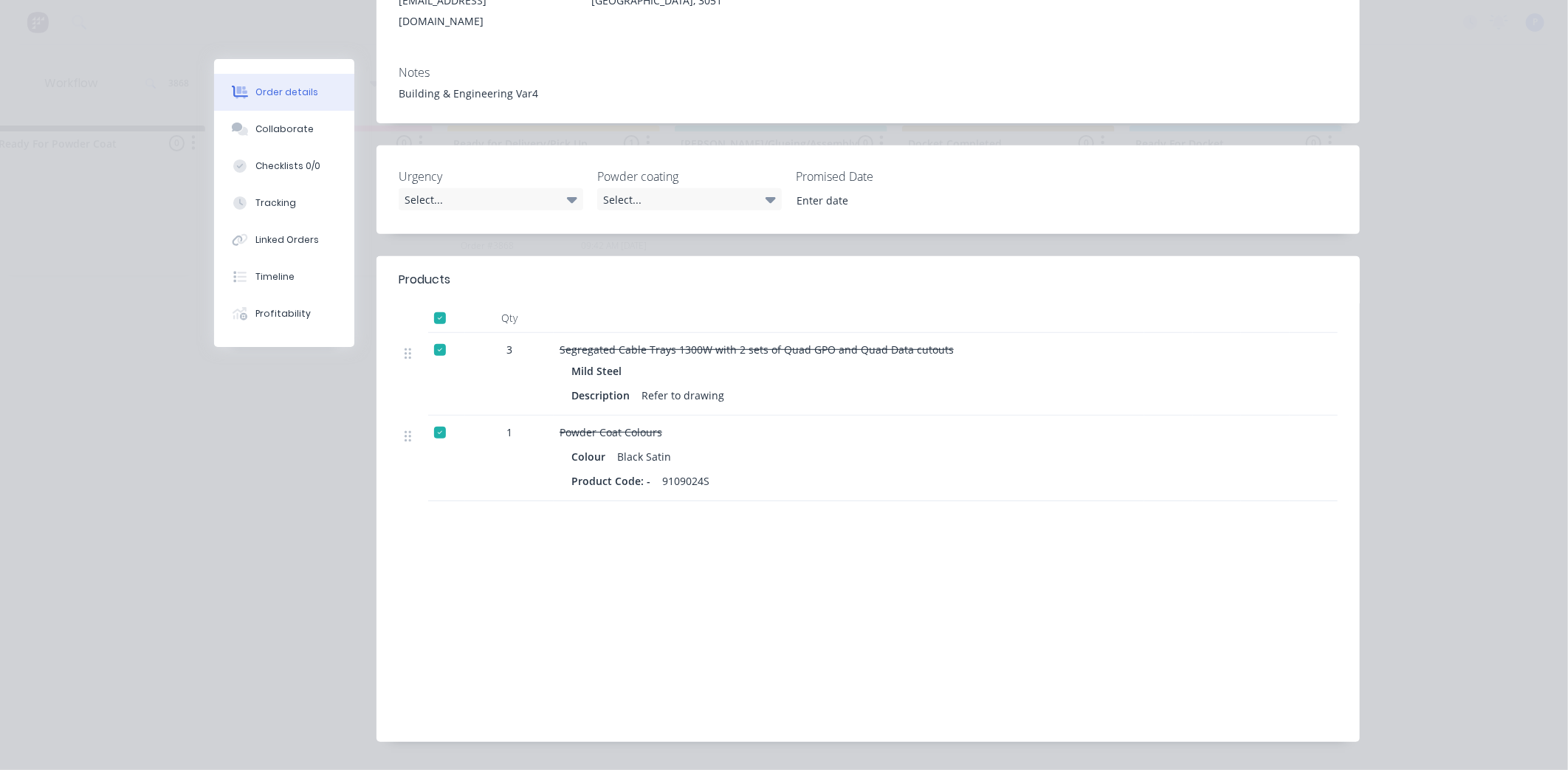
scroll to position [0, 0]
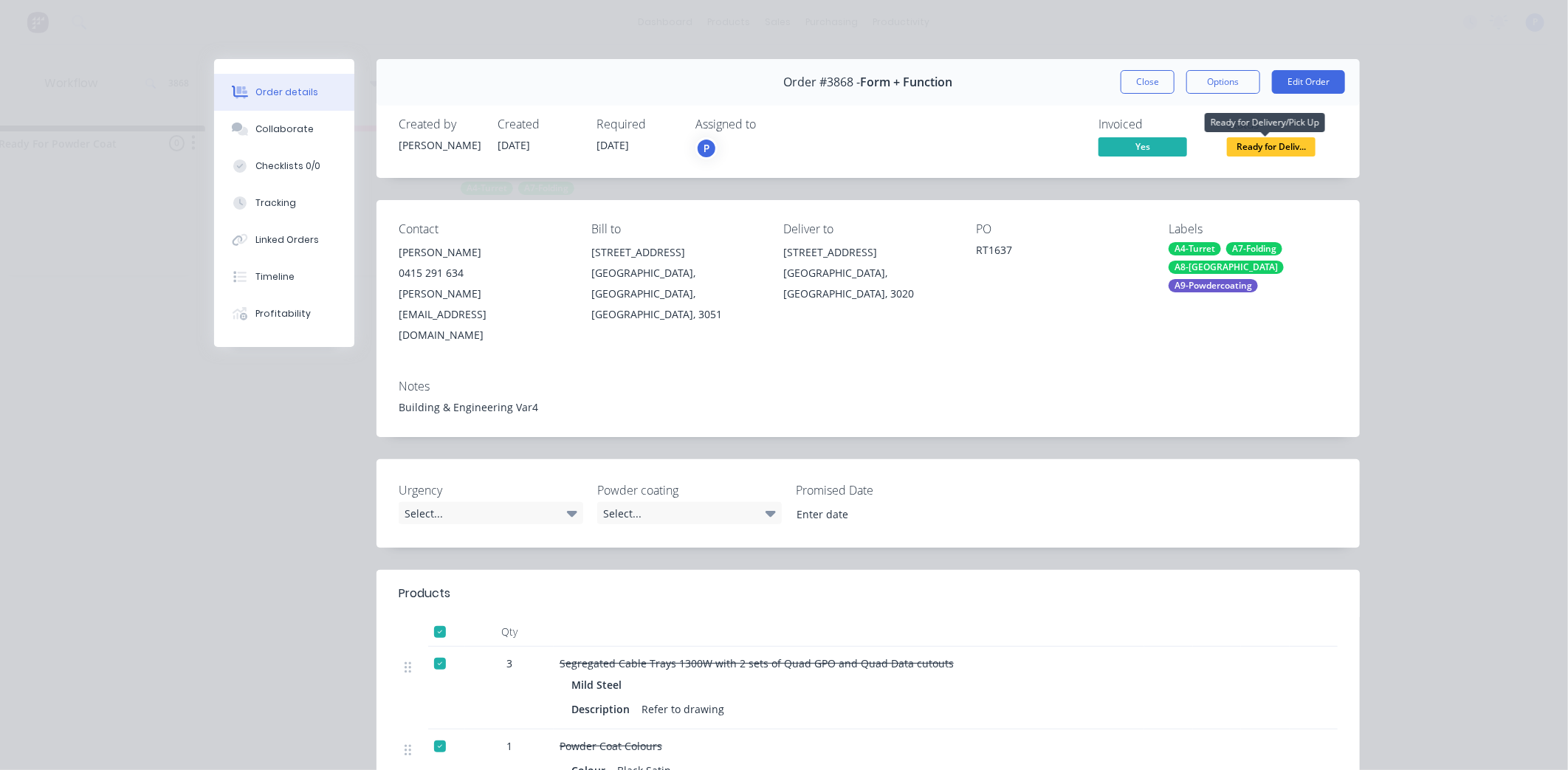
click at [1246, 139] on span "Ready for Deliv..." at bounding box center [1271, 147] width 89 height 19
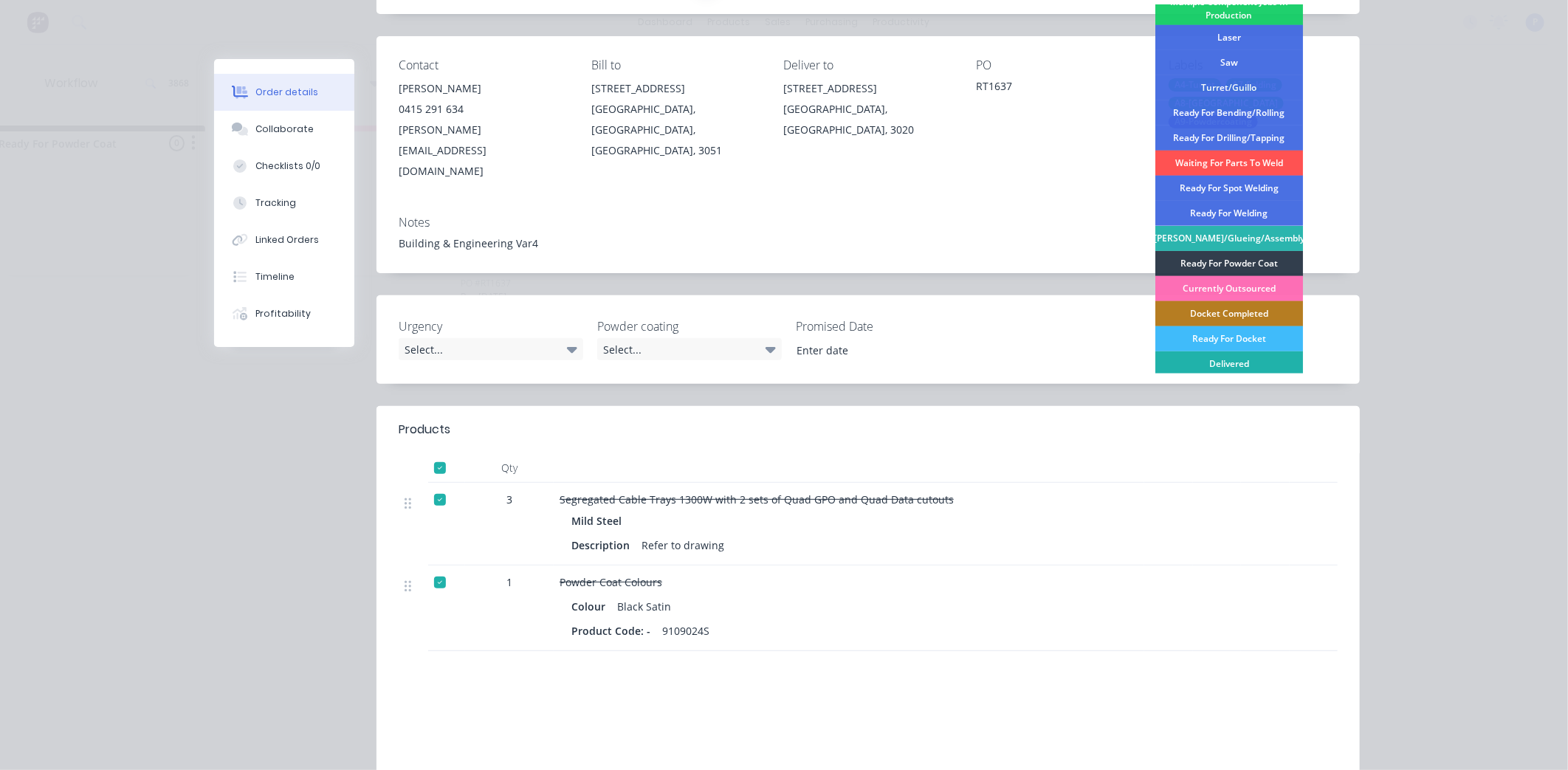
scroll to position [216, 0]
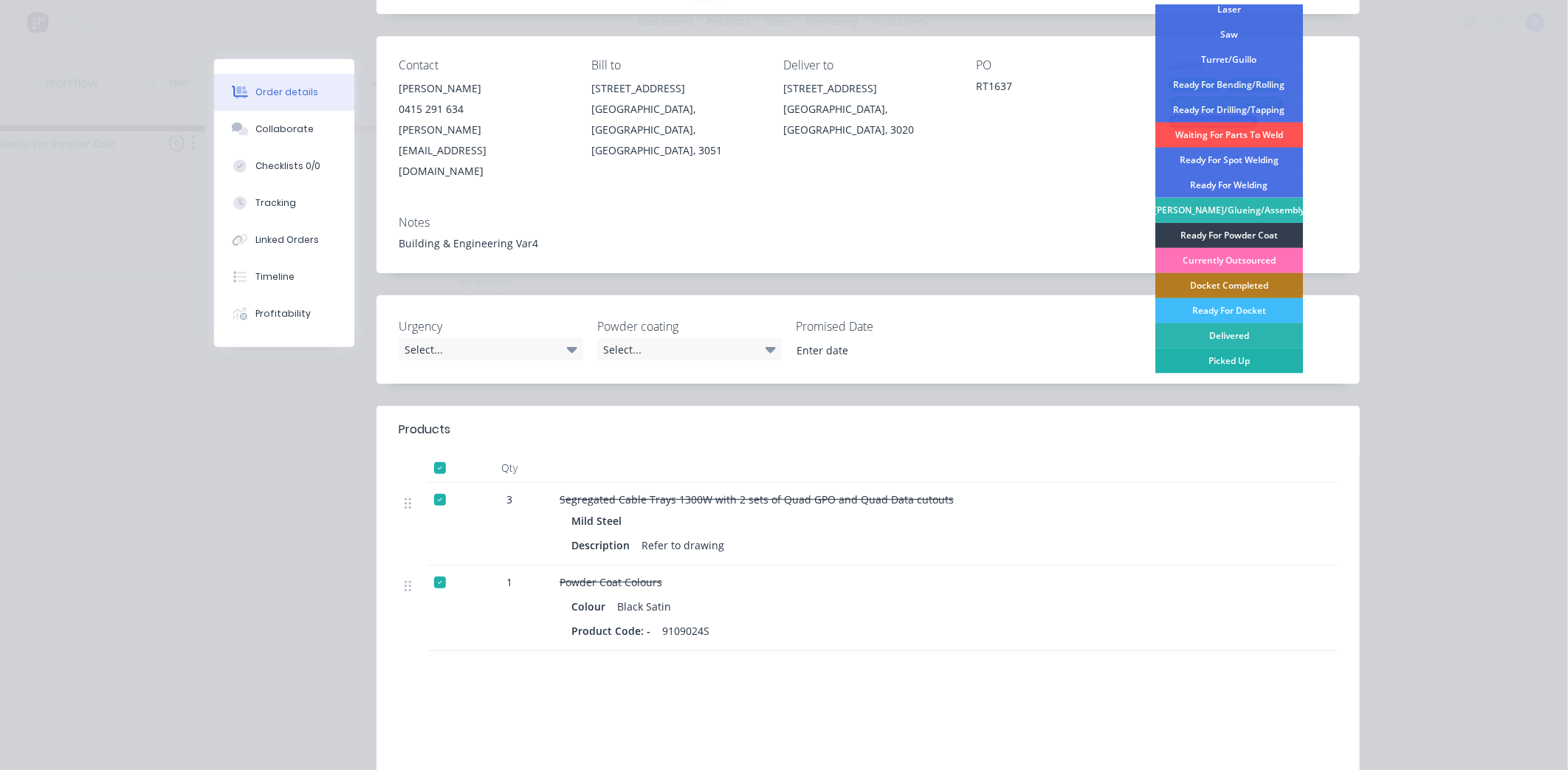
click at [1251, 365] on div "Picked Up" at bounding box center [1229, 361] width 148 height 25
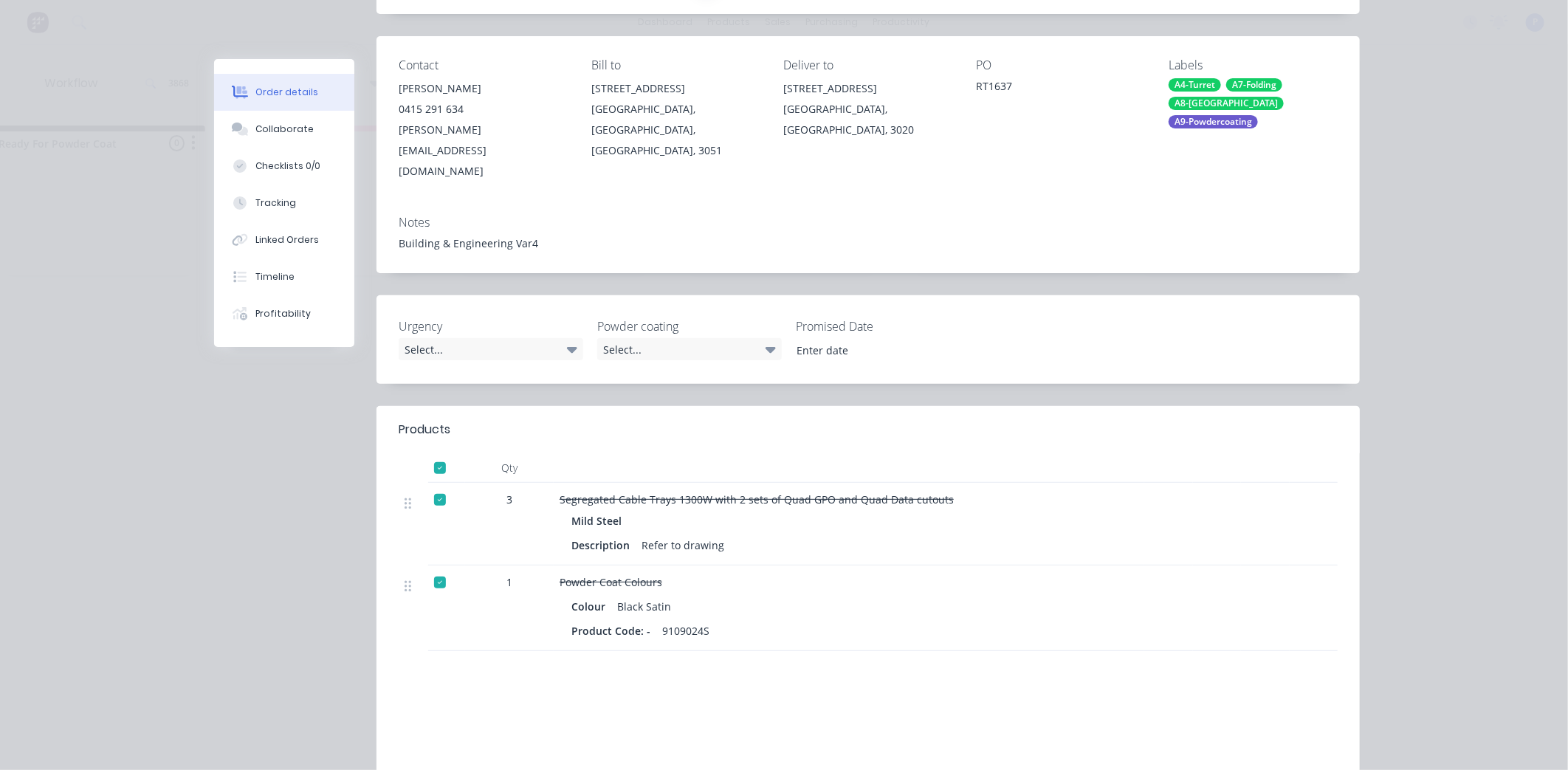
scroll to position [0, 0]
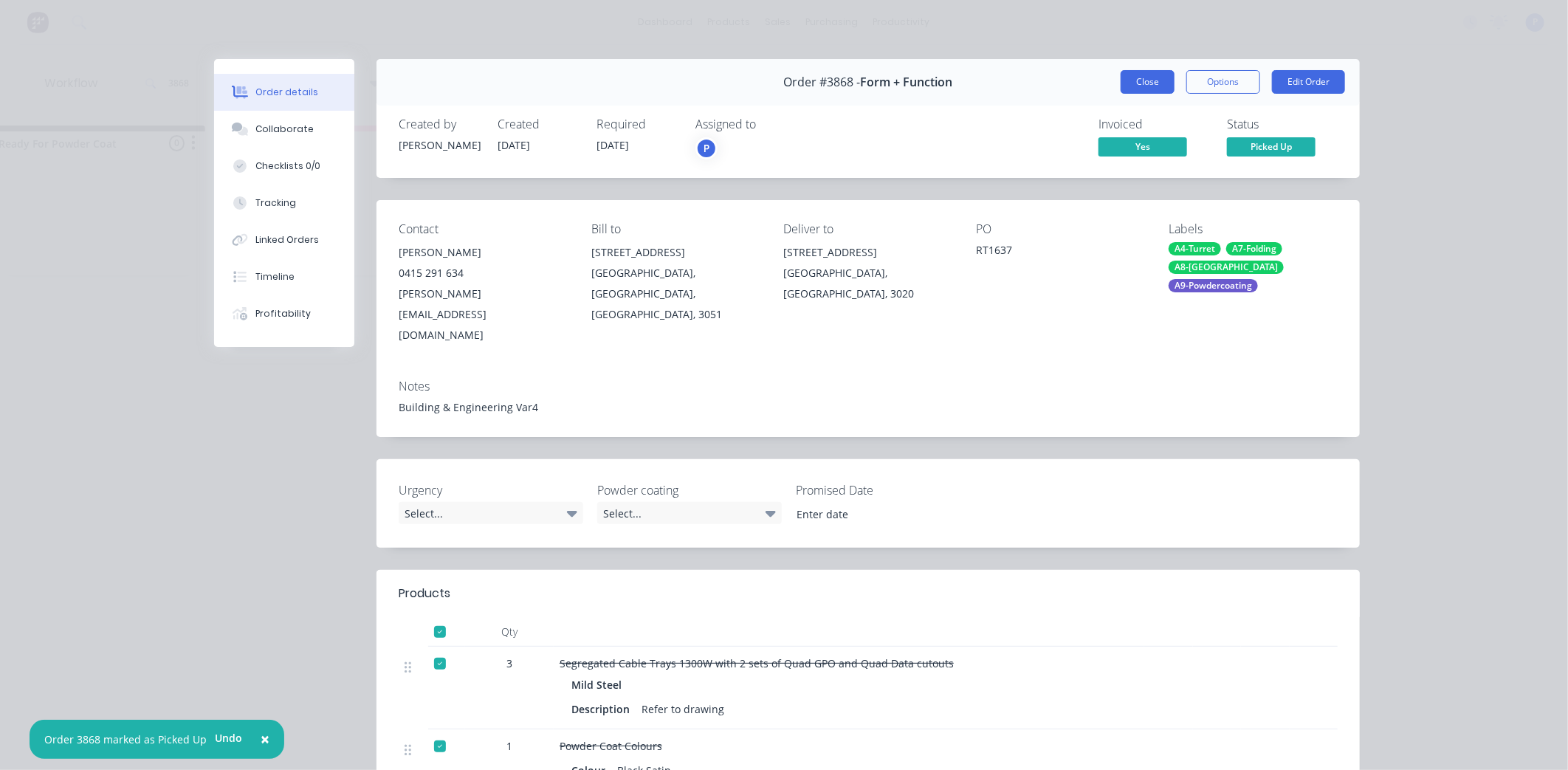
click at [1139, 84] on button "Close" at bounding box center [1147, 81] width 54 height 24
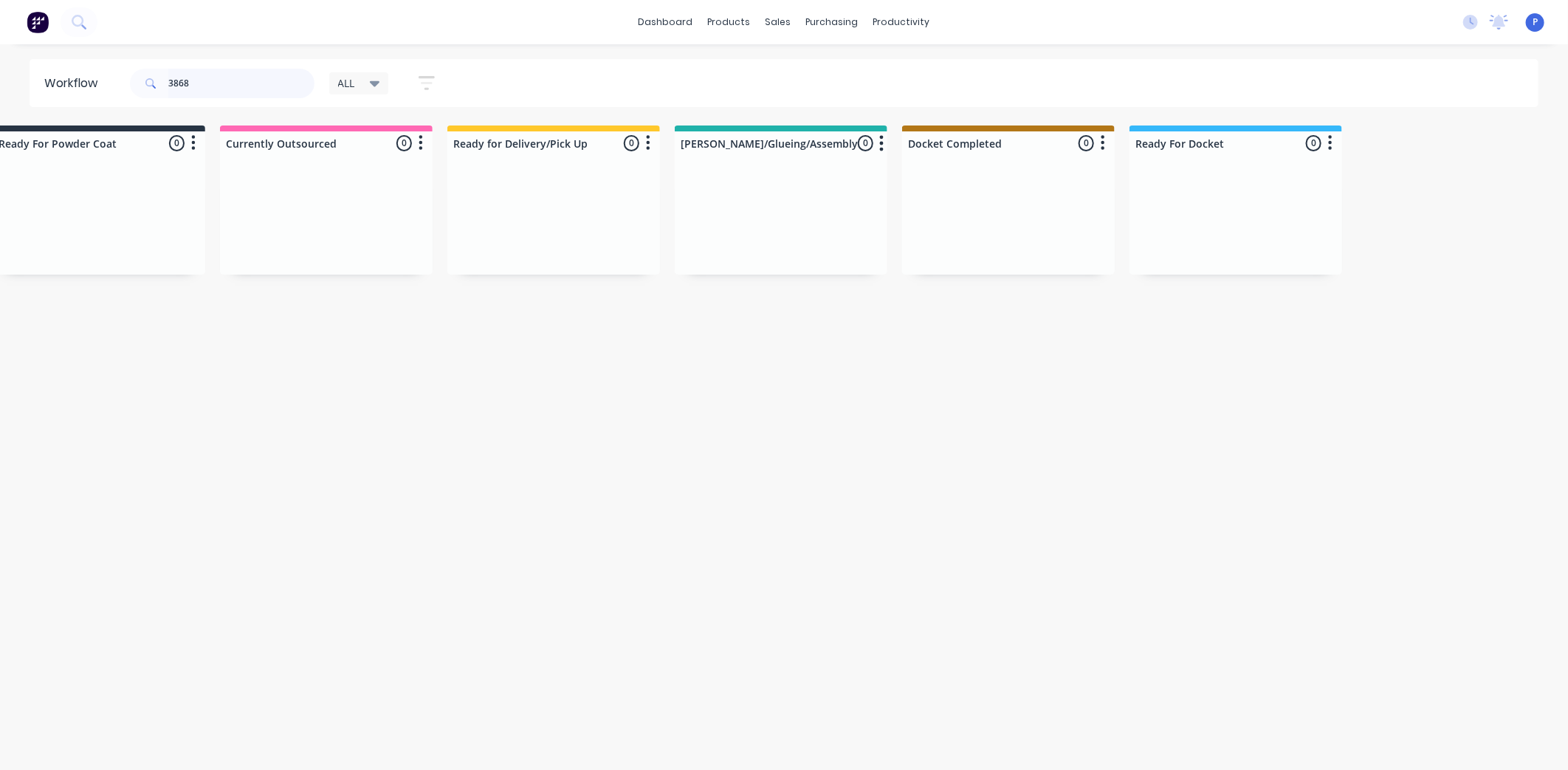
click at [189, 81] on input "3868" at bounding box center [241, 83] width 146 height 29
type input "3"
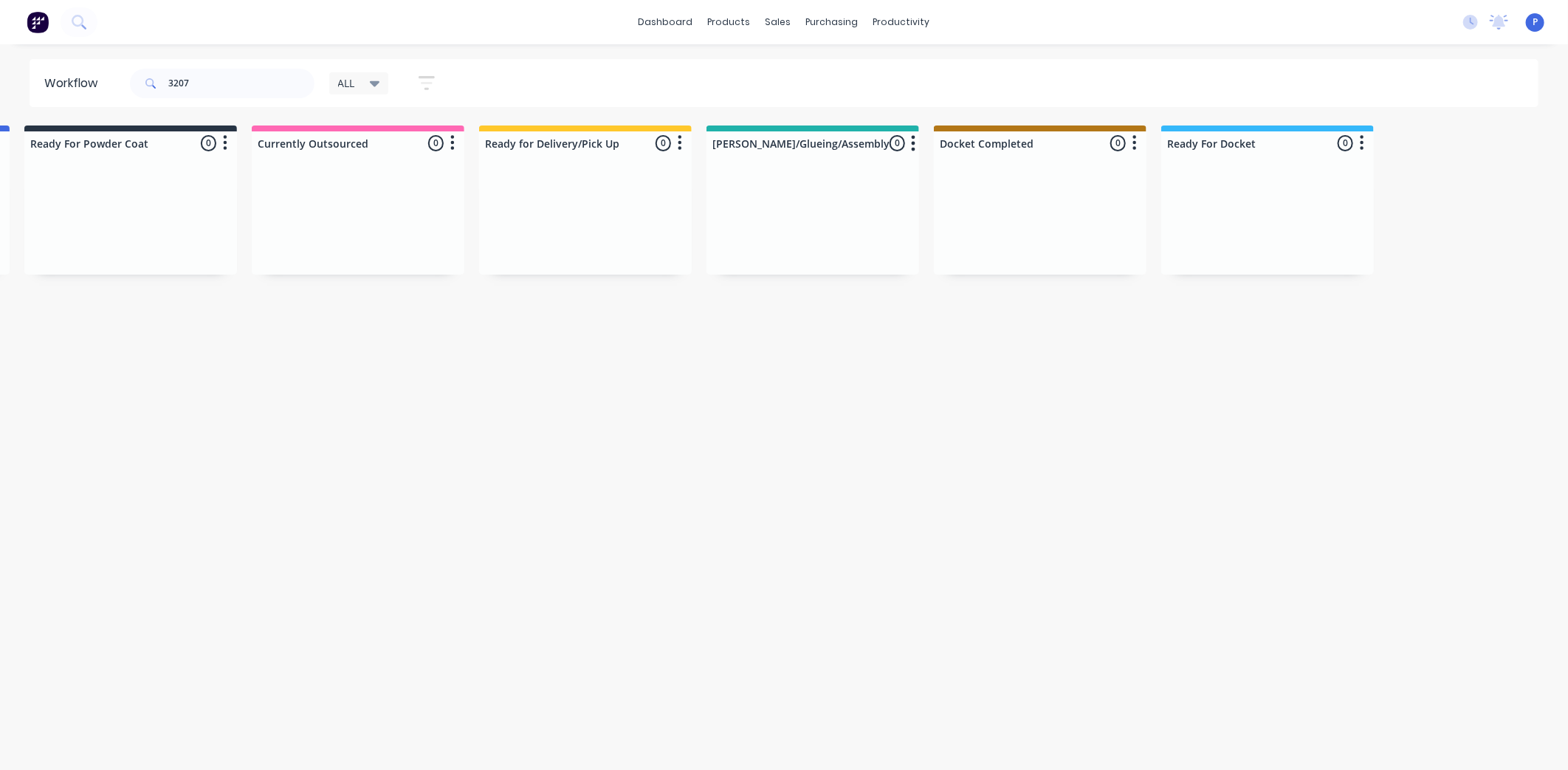
scroll to position [0, 3676]
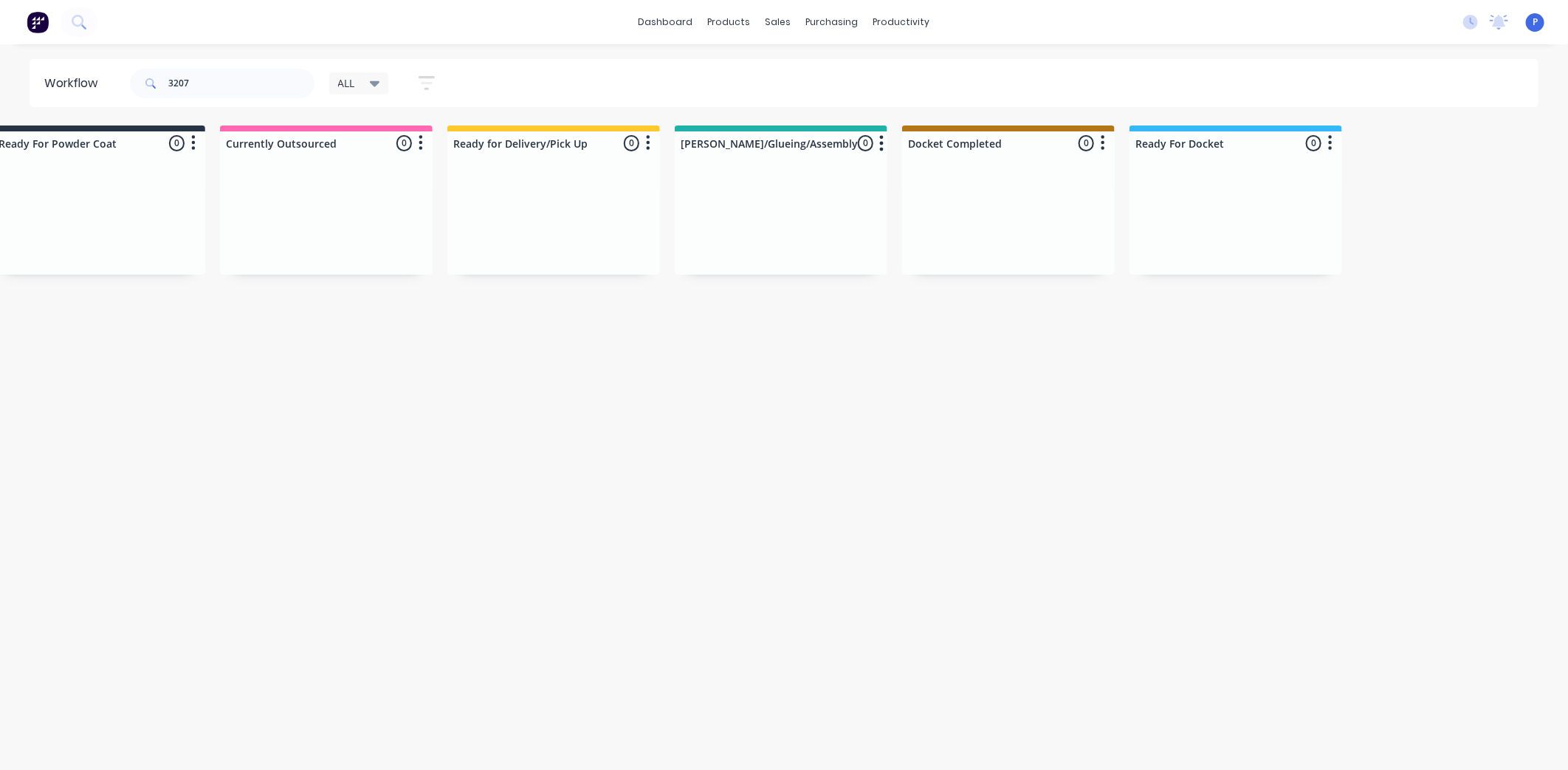
drag, startPoint x: 498, startPoint y: 374, endPoint x: 629, endPoint y: 391, distance: 132.1
click at [192, 79] on input "3207" at bounding box center [241, 83] width 146 height 29
type input "3"
drag, startPoint x: 431, startPoint y: 374, endPoint x: 699, endPoint y: 417, distance: 271.4
click at [206, 78] on input "3639" at bounding box center [241, 83] width 146 height 29
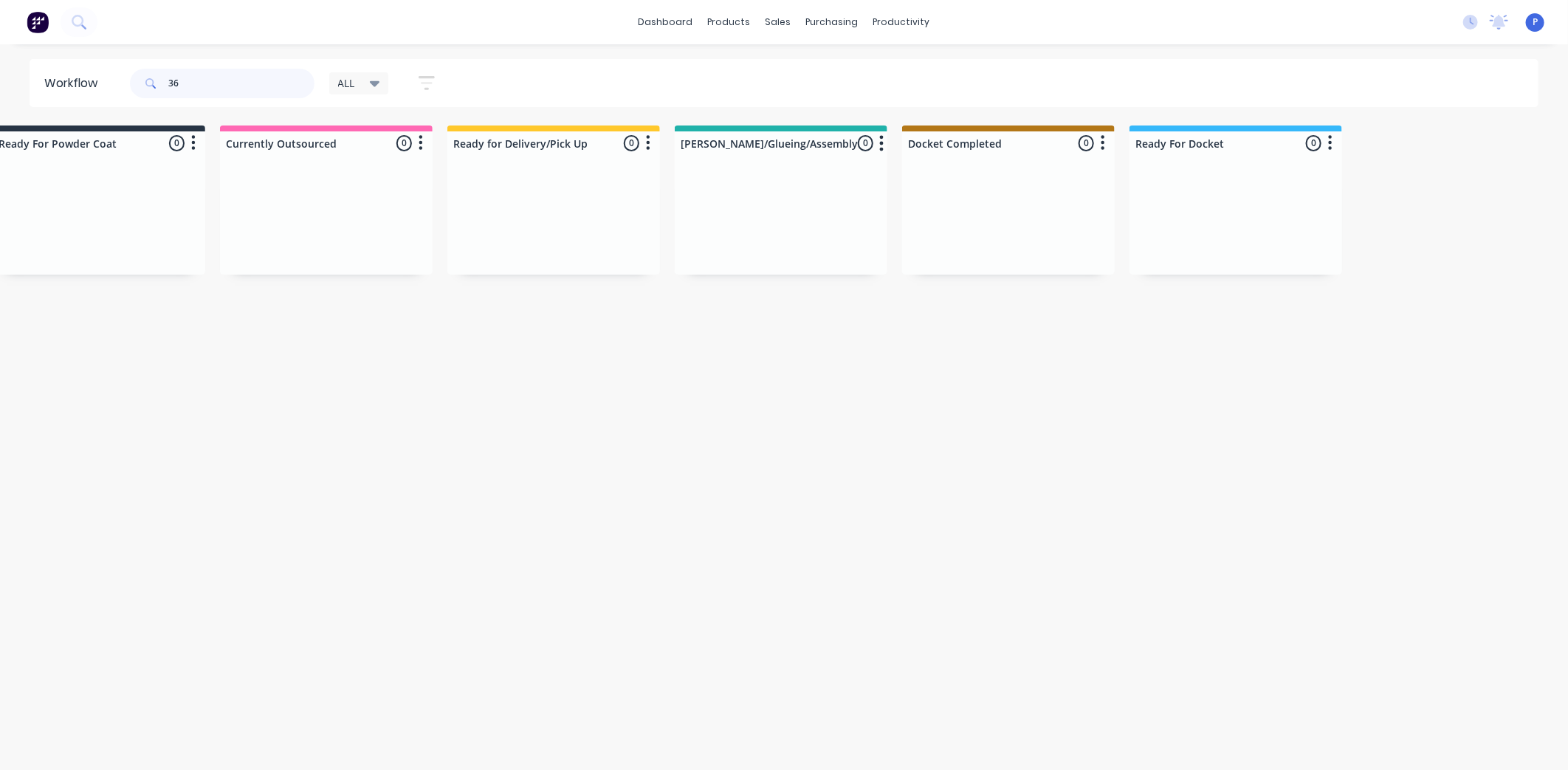
type input "3"
drag, startPoint x: 499, startPoint y: 462, endPoint x: 666, endPoint y: 464, distance: 167.0
click at [192, 79] on input "3078" at bounding box center [241, 83] width 146 height 29
type input "3"
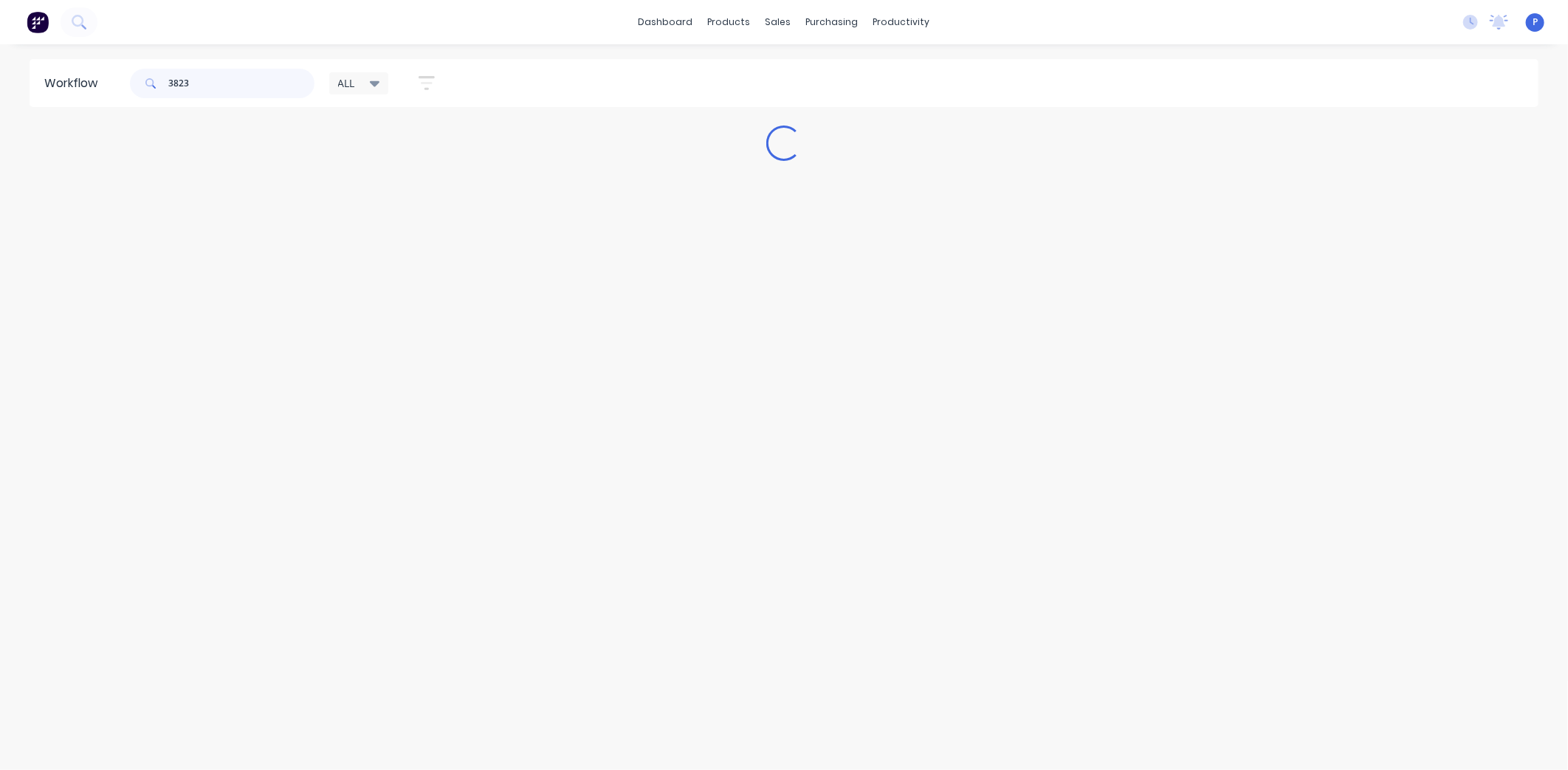
scroll to position [0, 0]
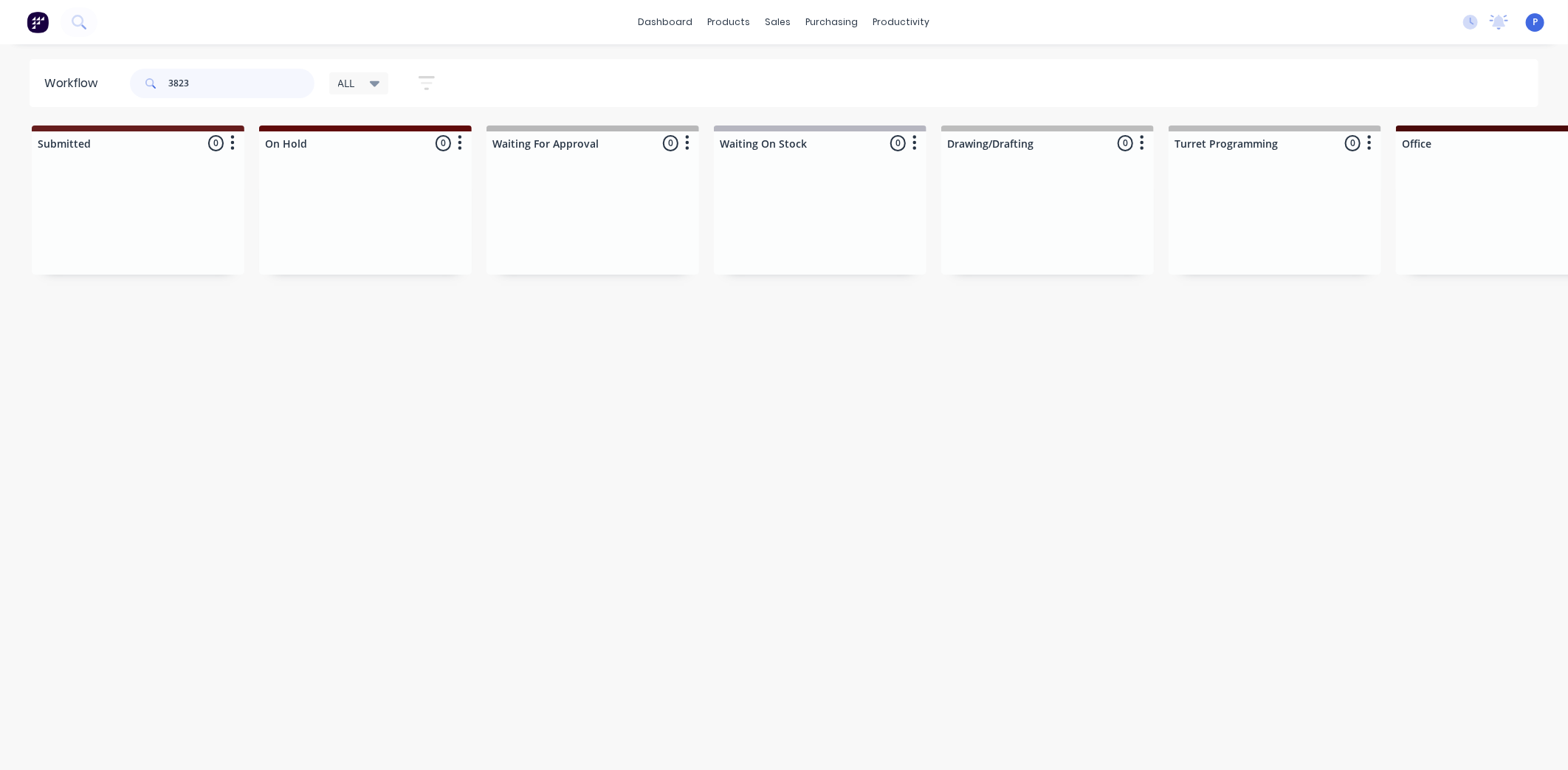
type input "3823"
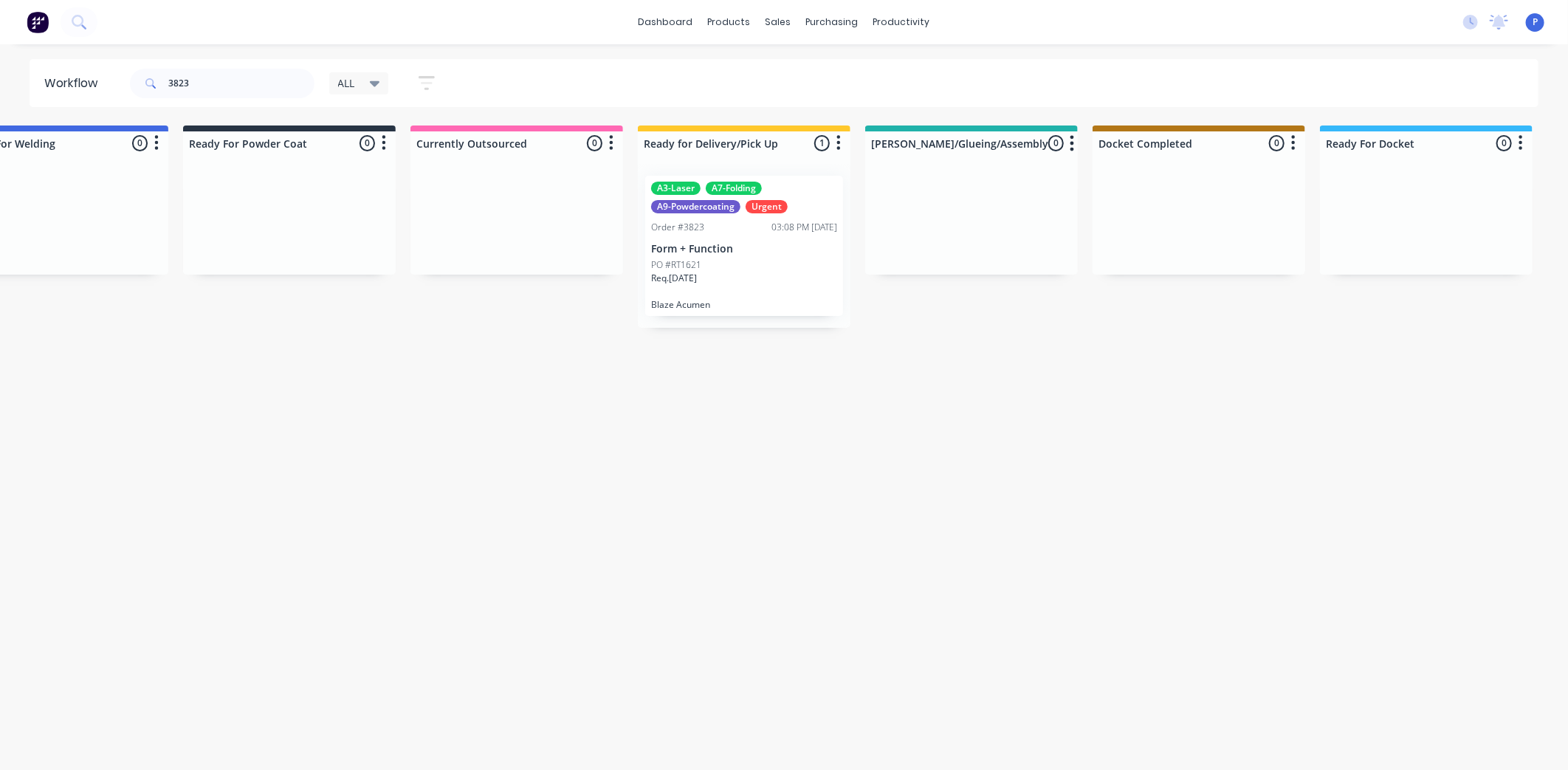
scroll to position [0, 3676]
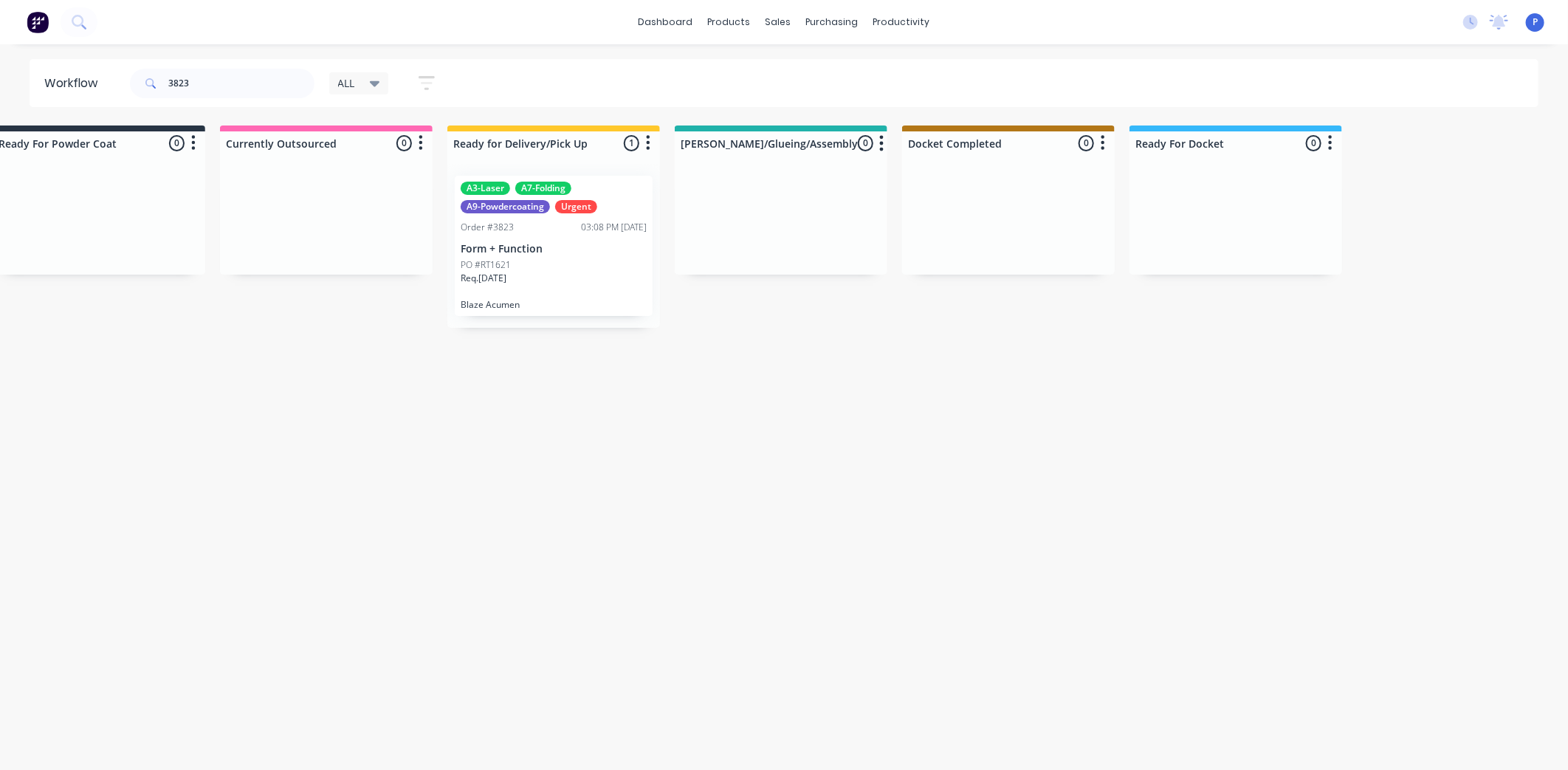
drag, startPoint x: 618, startPoint y: 527, endPoint x: 770, endPoint y: 525, distance: 152.0
click at [526, 239] on div "A3-Laser A7-Folding A9-Powdercoating Urgent Order #3823 03:08 PM [DATE] Form + …" at bounding box center [553, 245] width 198 height 140
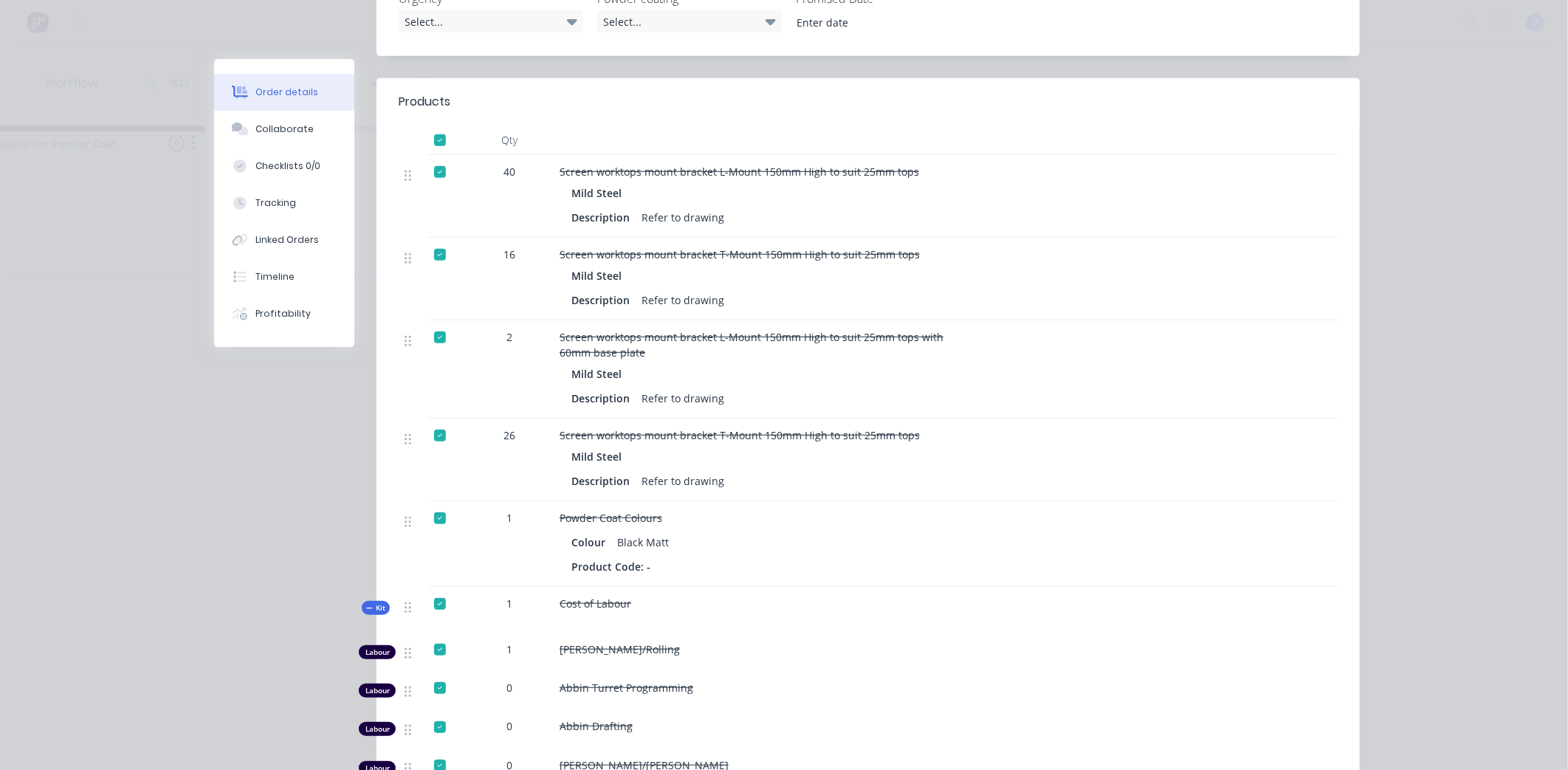
scroll to position [0, 0]
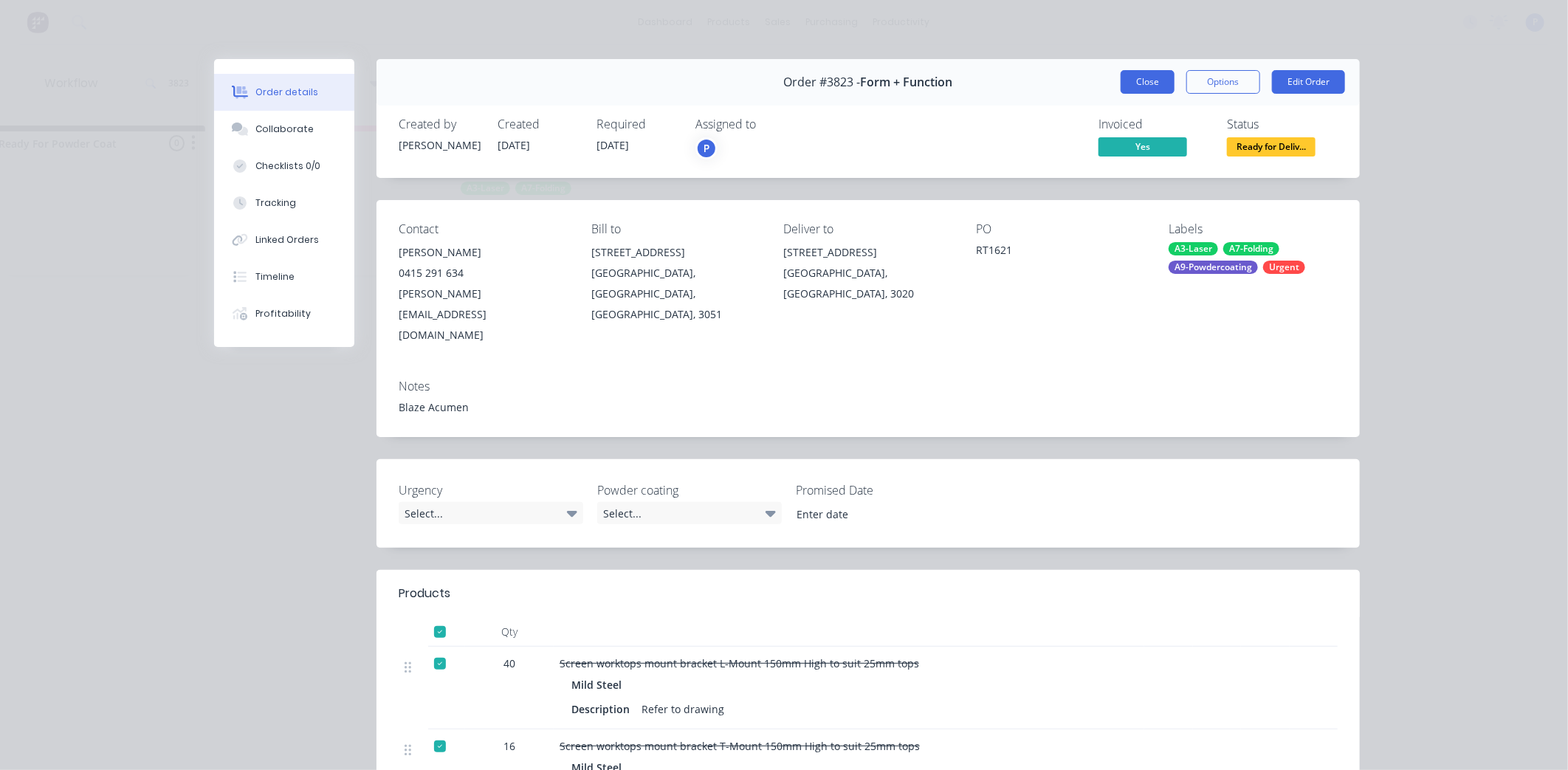
click at [1156, 82] on button "Close" at bounding box center [1147, 81] width 54 height 24
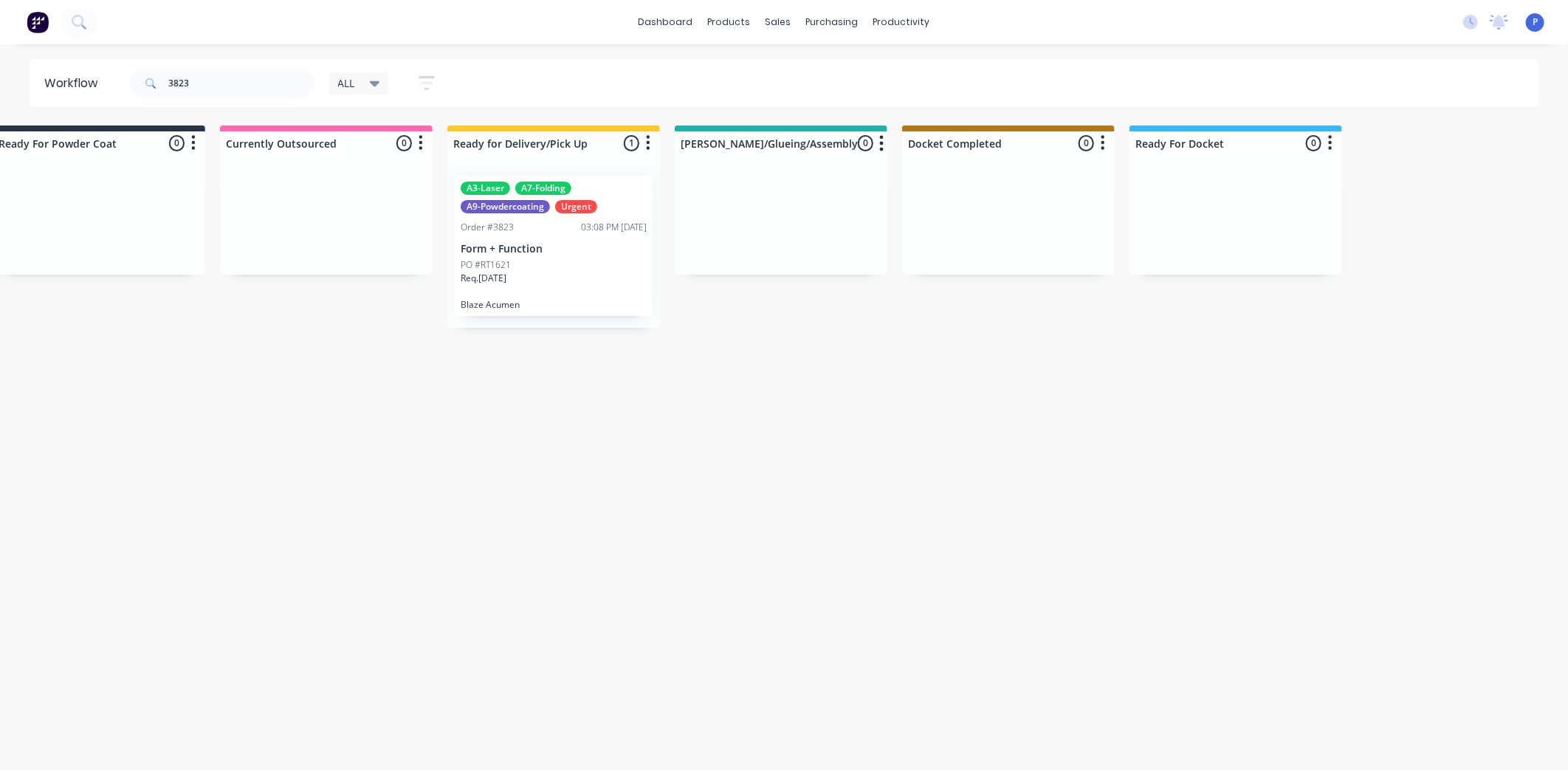
click at [565, 261] on div "PO #RT1621" at bounding box center [553, 265] width 186 height 13
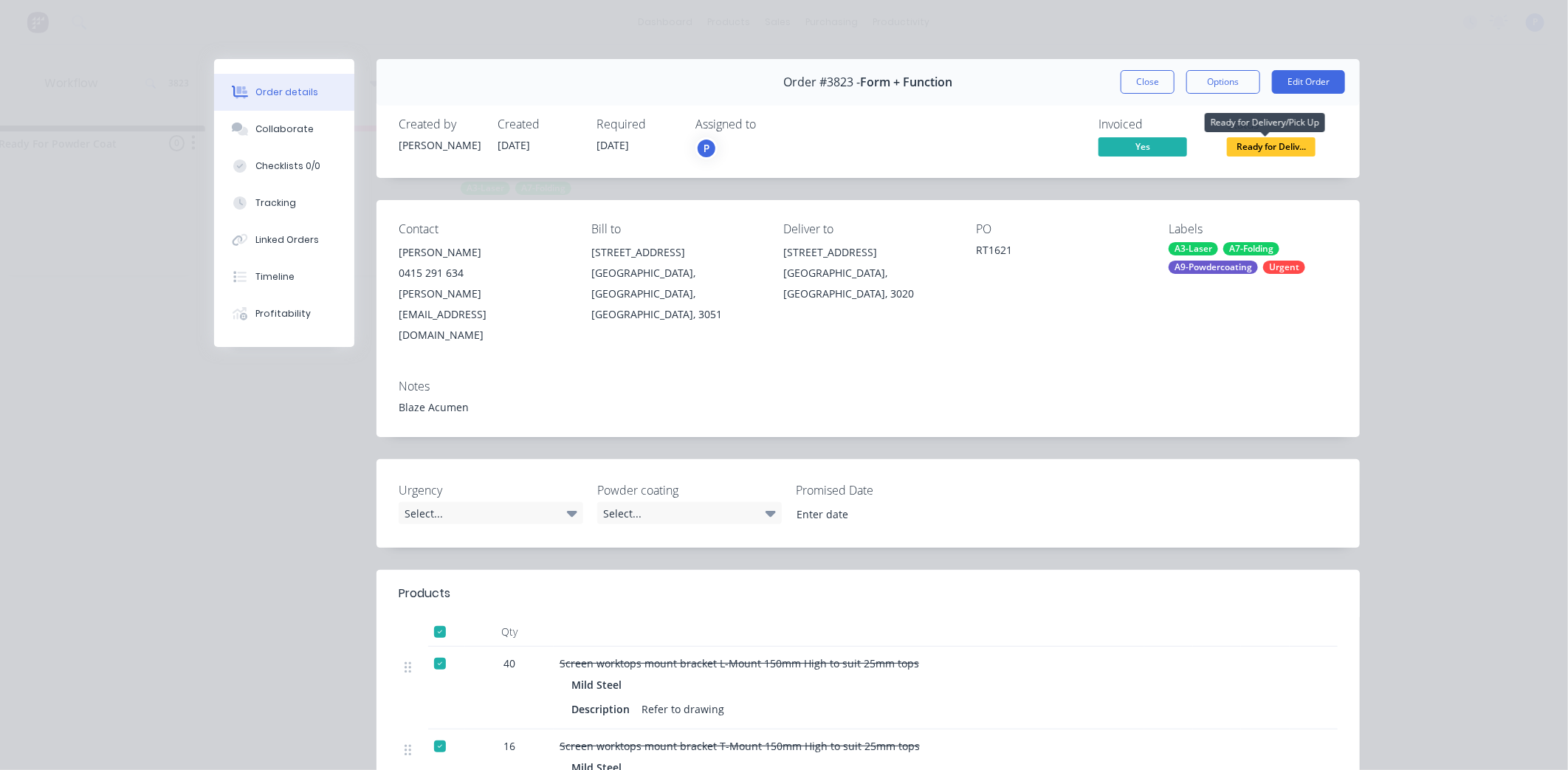
click at [1252, 145] on span "Ready for Deliv..." at bounding box center [1271, 147] width 89 height 19
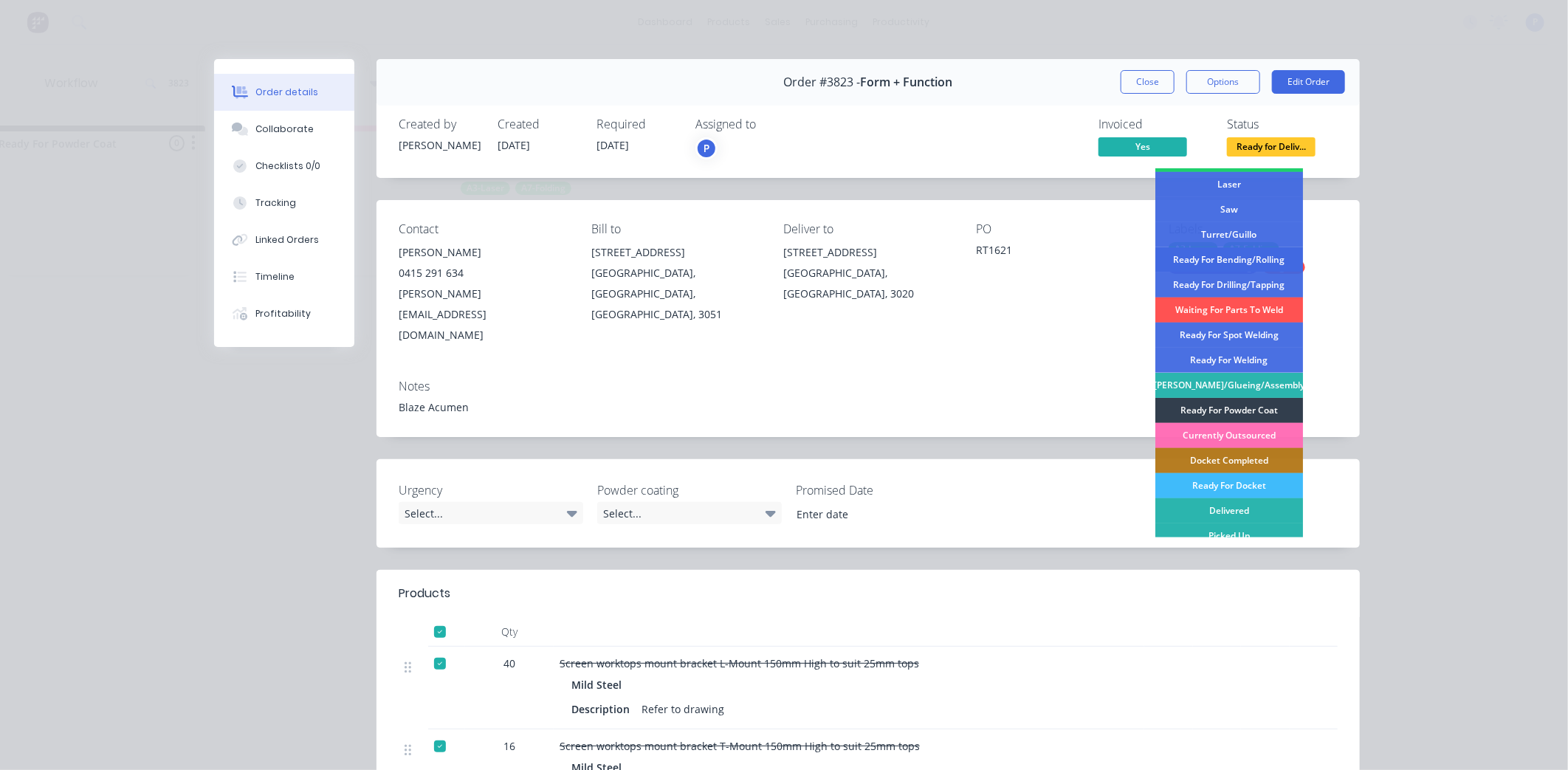
scroll to position [216, 0]
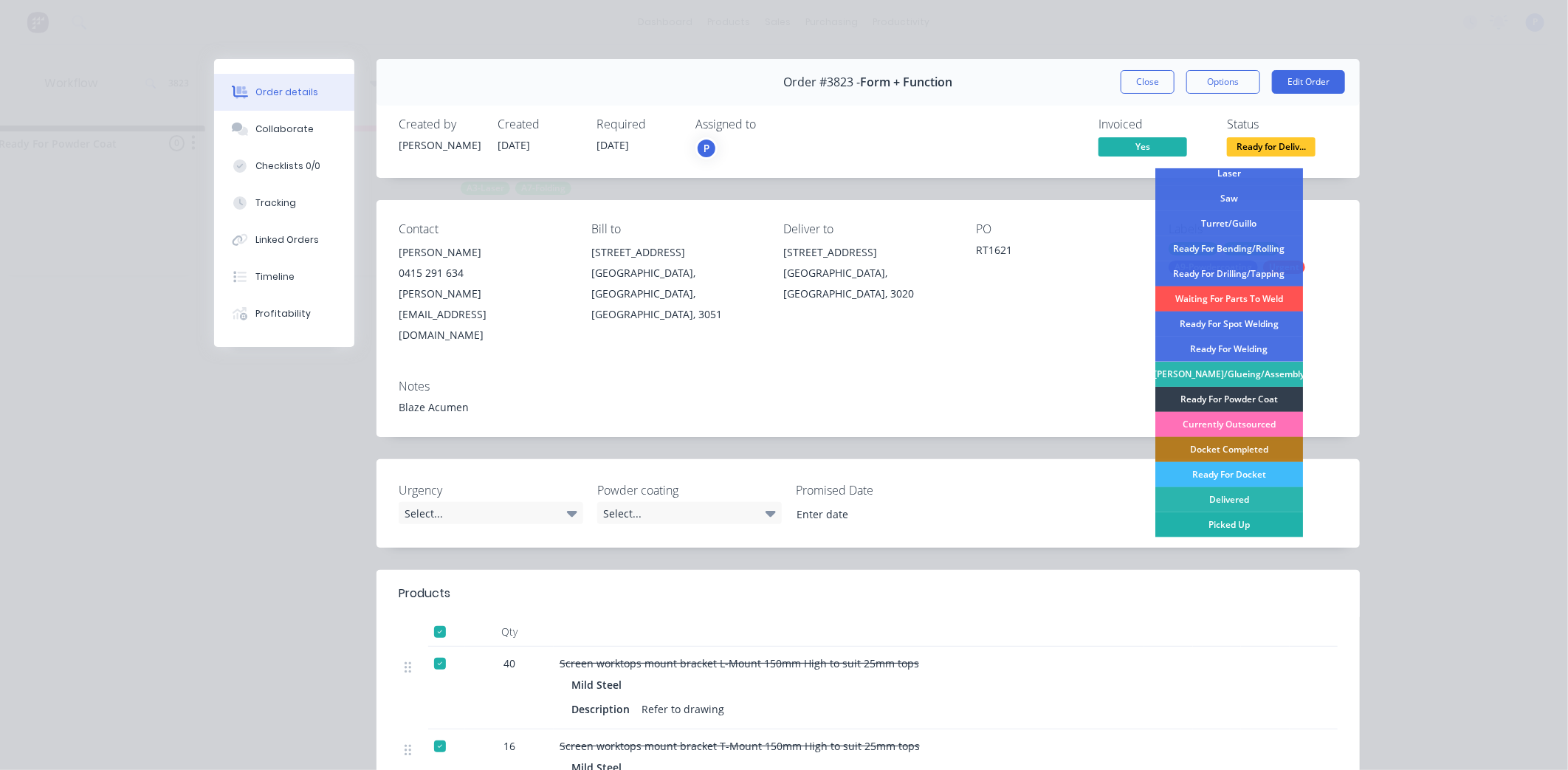
click at [1227, 525] on div "Picked Up" at bounding box center [1229, 525] width 148 height 25
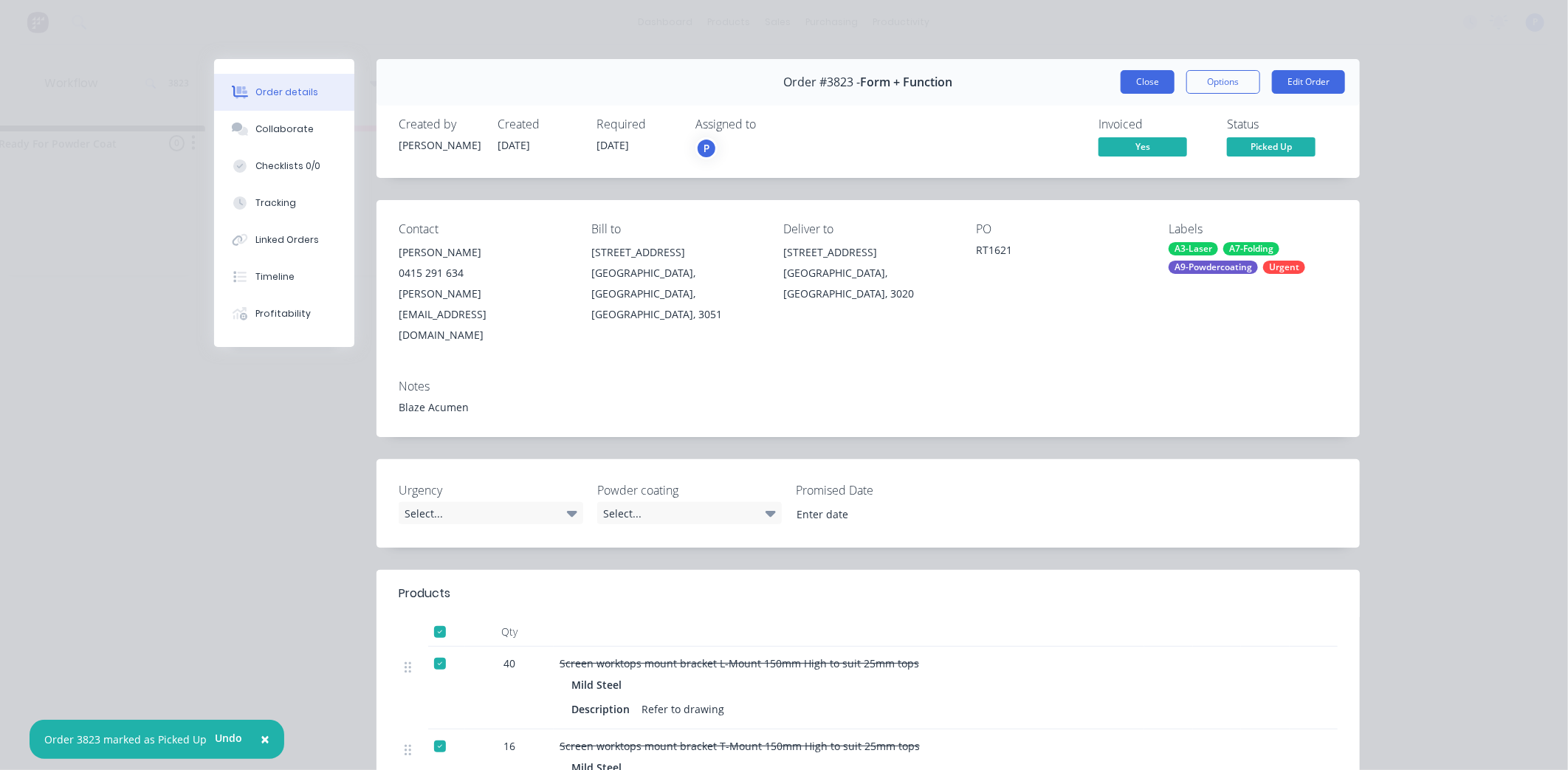
click at [1129, 85] on button "Close" at bounding box center [1147, 81] width 54 height 24
